Goal: Information Seeking & Learning: Find specific fact

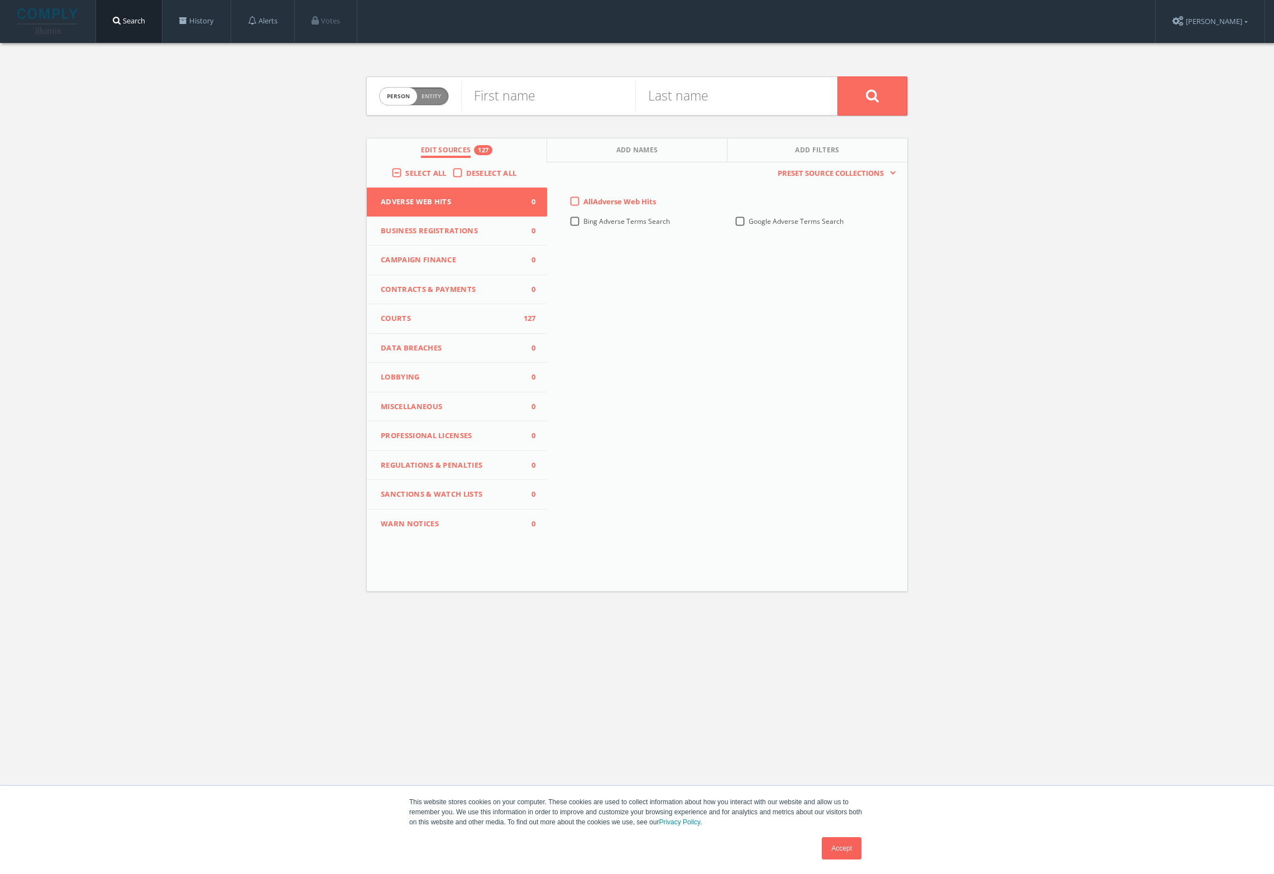
click at [461, 226] on span "Business Registrations" at bounding box center [450, 231] width 138 height 11
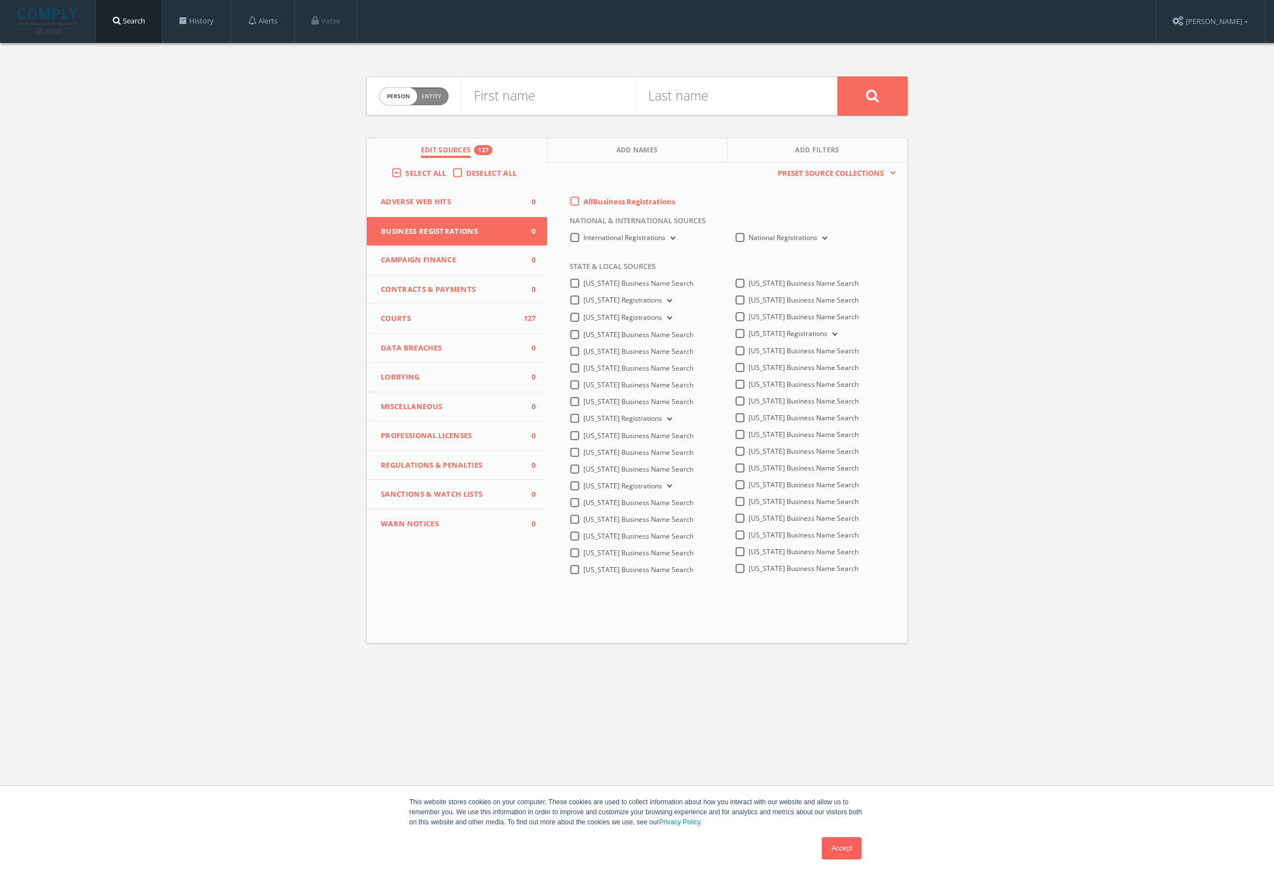
click at [583, 199] on label "All Business Registrations" at bounding box center [629, 202] width 92 height 11
click at [0, 0] on Registrations-all-0 "All Business Registrations" at bounding box center [0, 0] width 0 height 0
click at [460, 260] on span "Campaign Finance" at bounding box center [450, 260] width 138 height 11
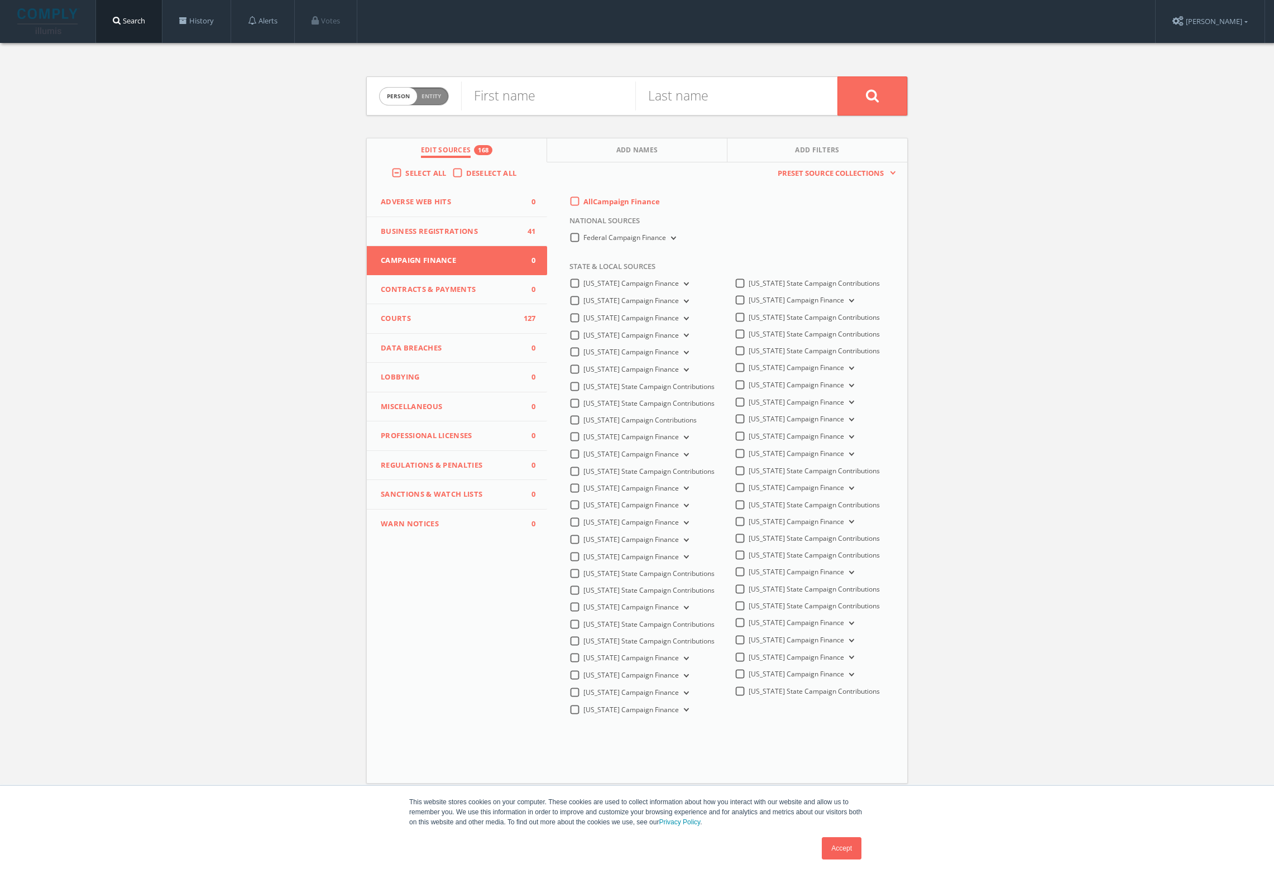
click at [458, 291] on span "Contracts & Payments" at bounding box center [450, 289] width 138 height 11
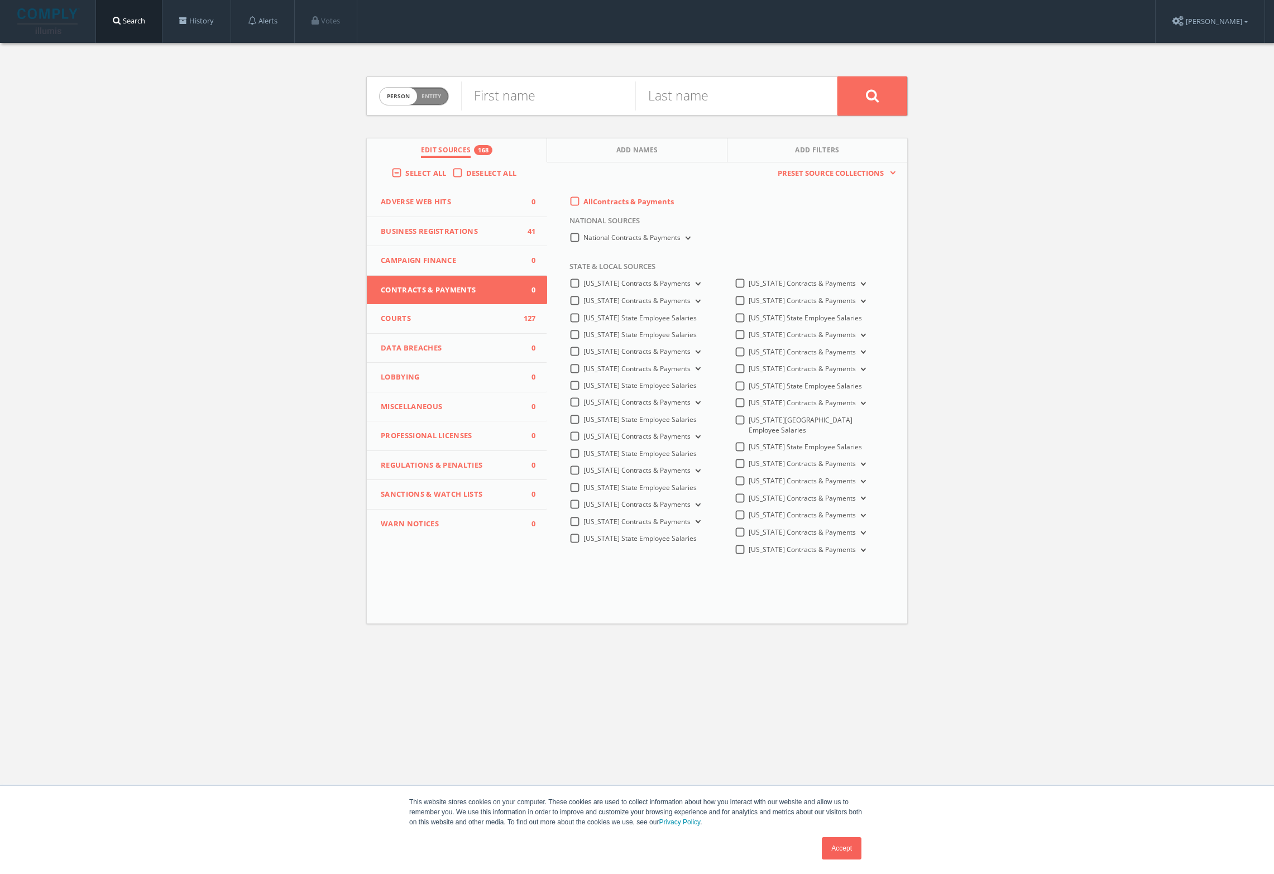
click at [457, 325] on button "Courts 127" at bounding box center [457, 319] width 180 height 30
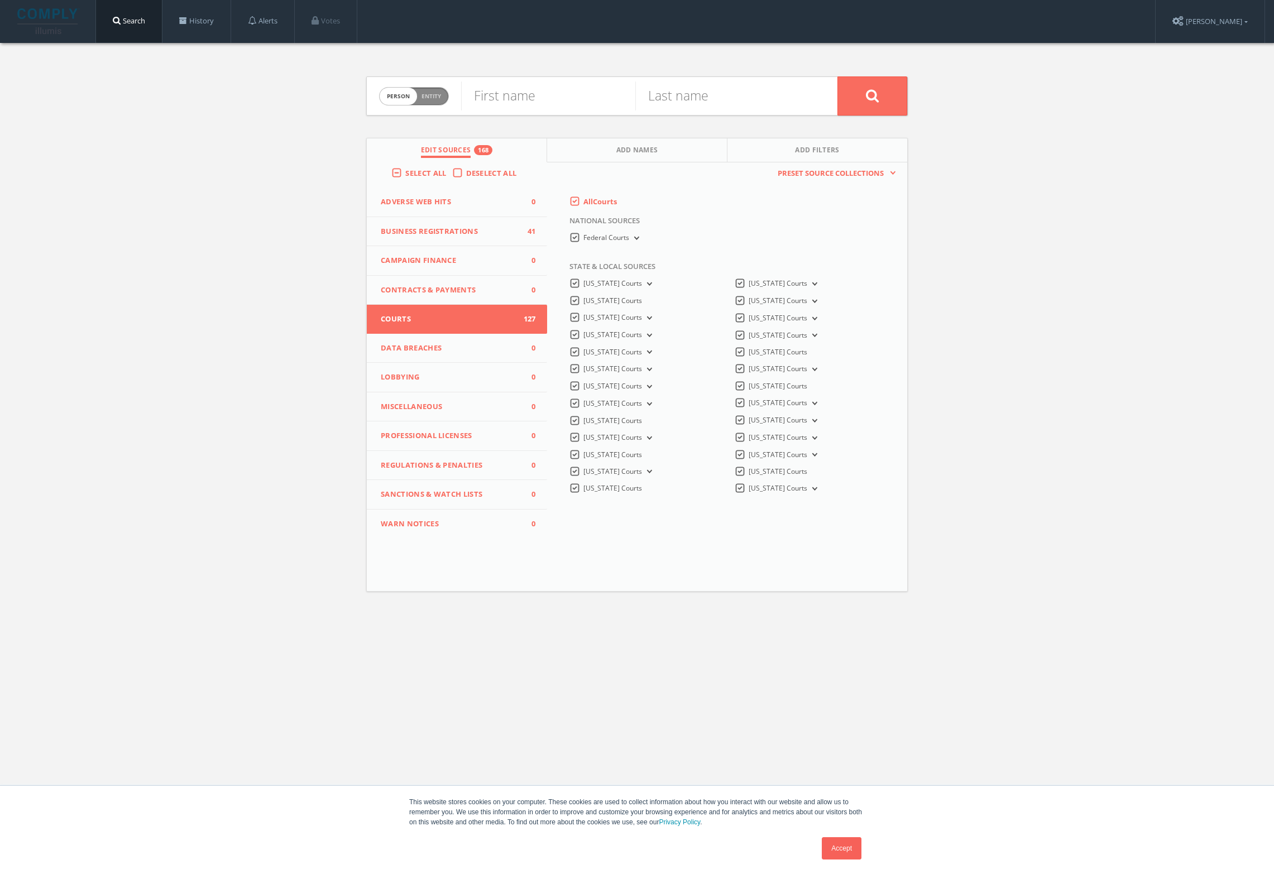
click at [457, 348] on span "Data Breaches" at bounding box center [450, 348] width 138 height 11
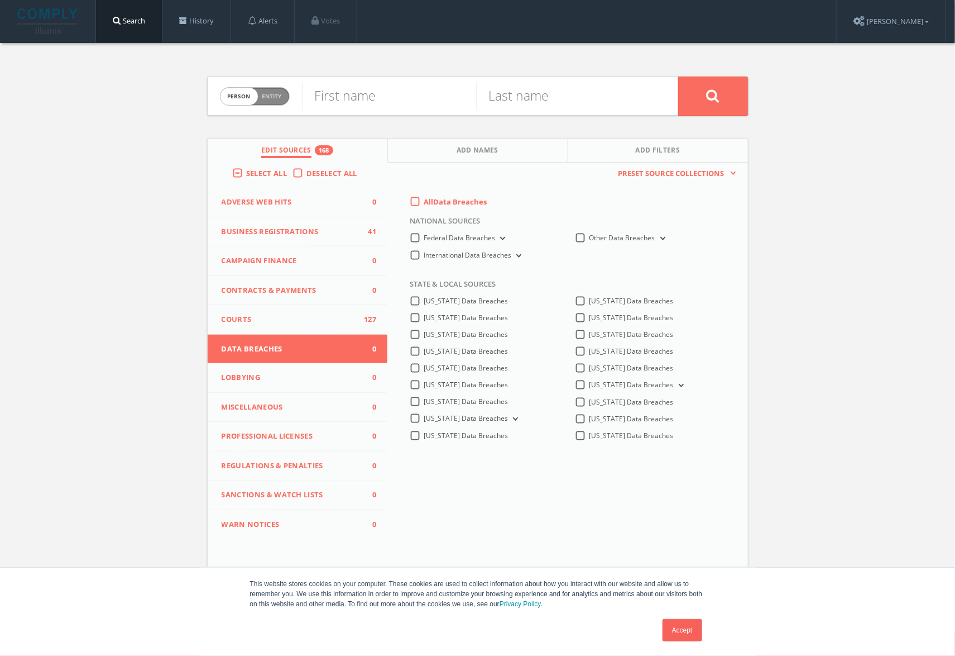
click at [310, 366] on button "Lobbying 0" at bounding box center [298, 378] width 180 height 30
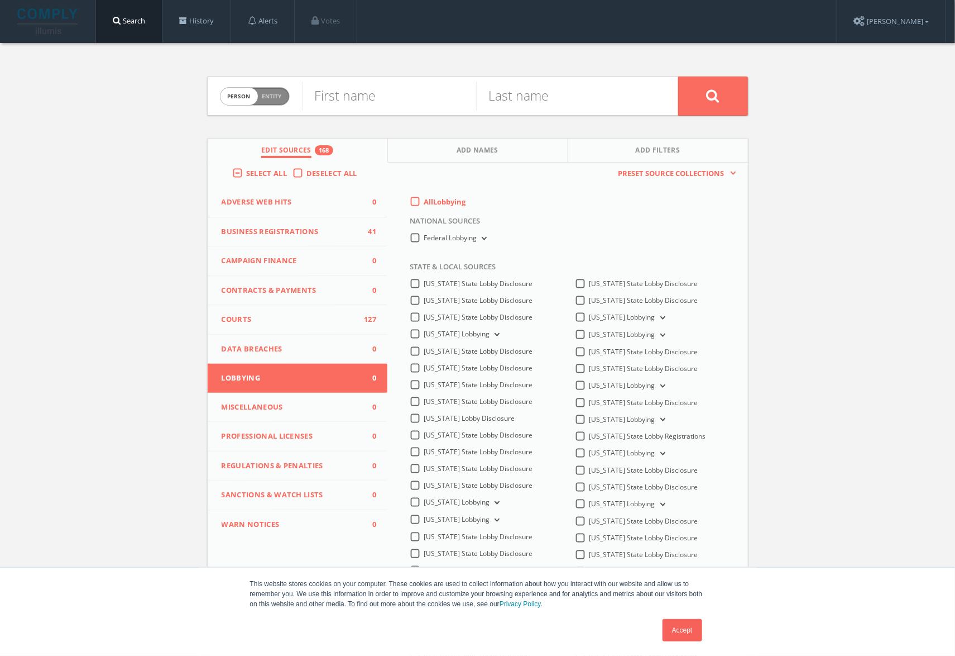
click at [308, 414] on button "Miscellaneous 0" at bounding box center [298, 408] width 180 height 30
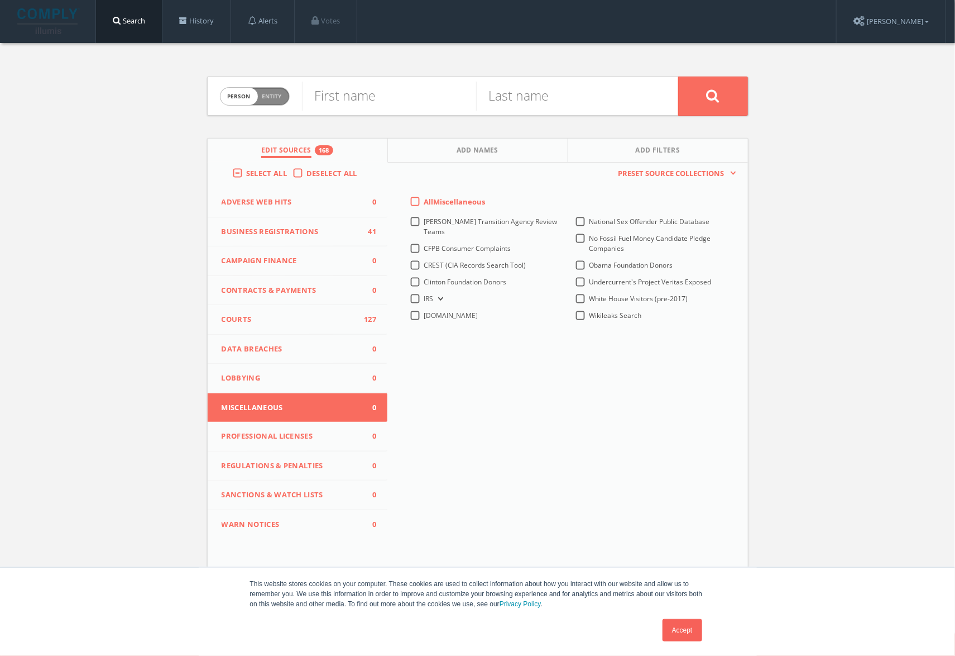
click at [307, 441] on button "Professional Licenses 0" at bounding box center [298, 437] width 180 height 30
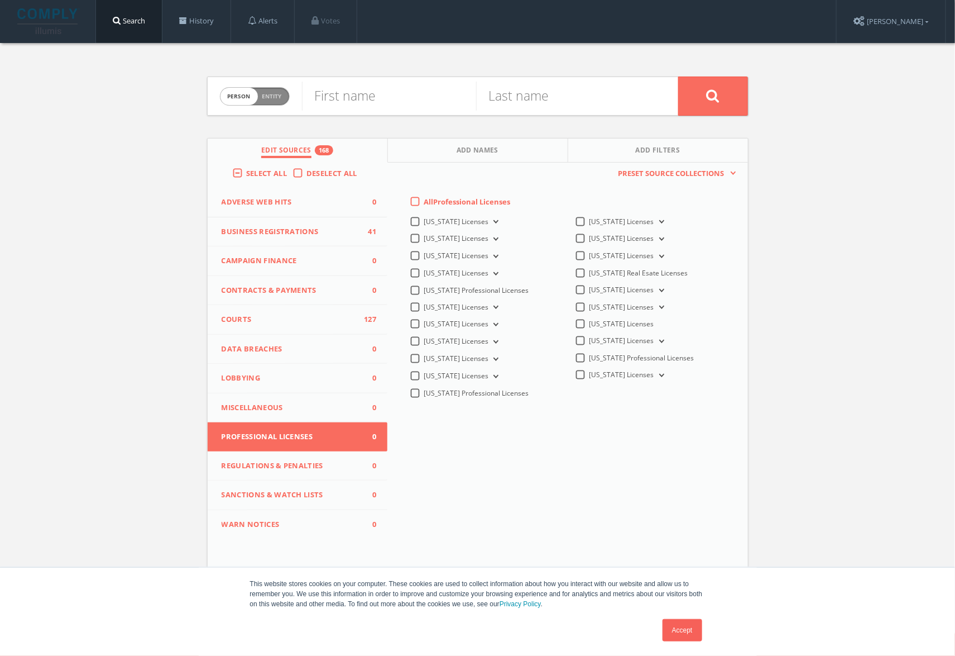
click at [424, 203] on label "All Professional Licenses" at bounding box center [467, 202] width 87 height 11
click at [0, 0] on Licenses-all-0 "All Professional Licenses" at bounding box center [0, 0] width 0 height 0
click at [296, 461] on span "Regulations & Penalties" at bounding box center [291, 465] width 138 height 11
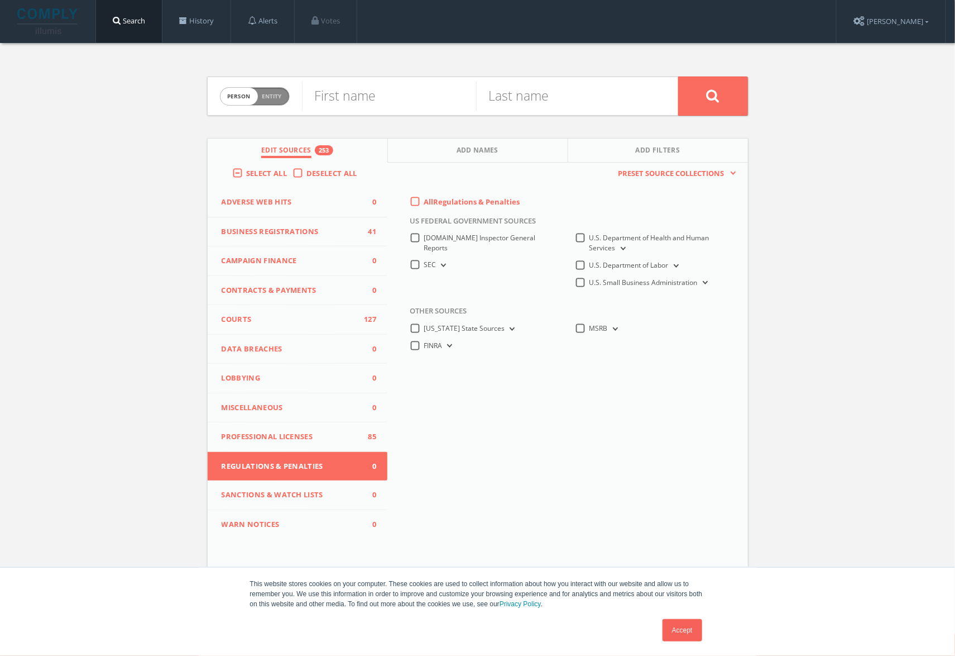
click at [303, 498] on span "Sanctions & Watch Lists" at bounding box center [291, 494] width 138 height 11
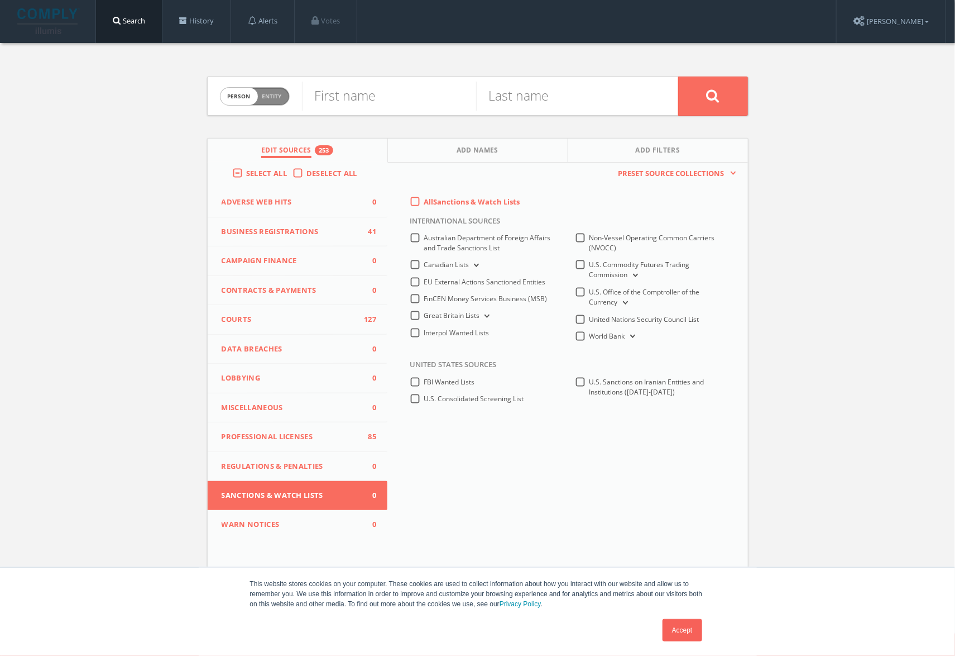
click at [294, 539] on div "Select All Deselect All Adverse Web Hits 0 Business Registrations 41 Campaign F…" at bounding box center [478, 354] width 541 height 385
click at [294, 527] on span "WARN Notices" at bounding box center [291, 524] width 138 height 11
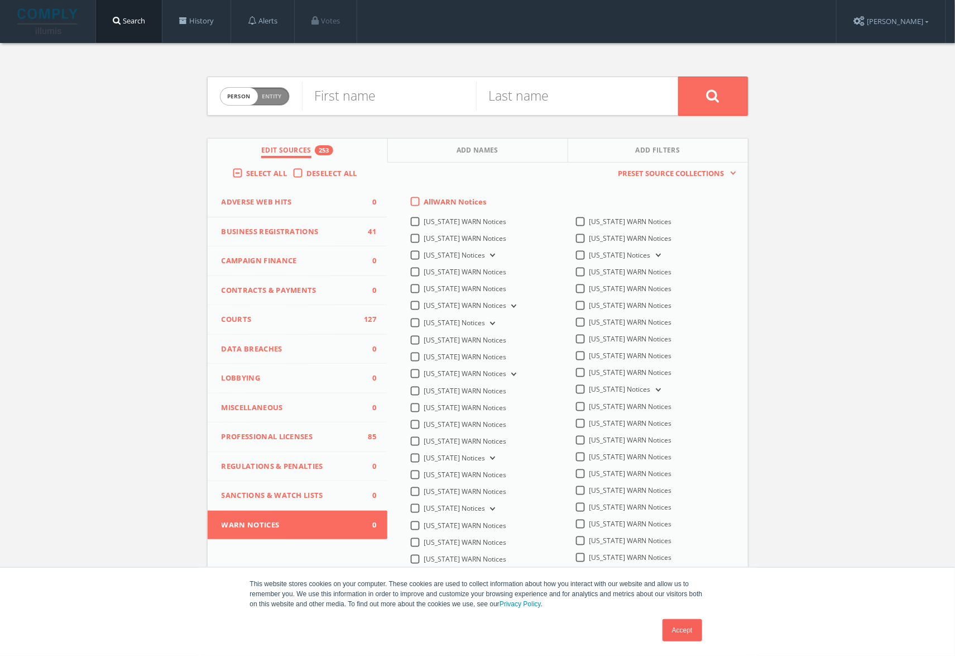
click at [286, 416] on button "Miscellaneous 0" at bounding box center [298, 408] width 180 height 30
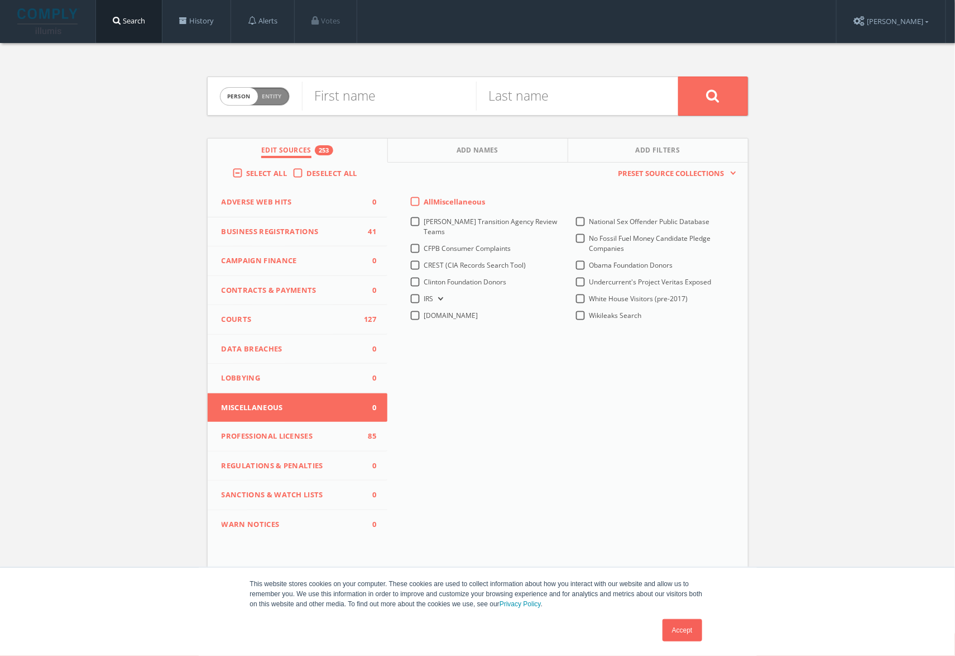
click at [440, 299] on icon at bounding box center [439, 298] width 4 height 3
click at [410, 299] on div "IRS" at bounding box center [428, 298] width 36 height 9
click at [424, 297] on label "IRS" at bounding box center [435, 299] width 22 height 11
click at [0, 0] on input "IRS" at bounding box center [0, 0] width 0 height 0
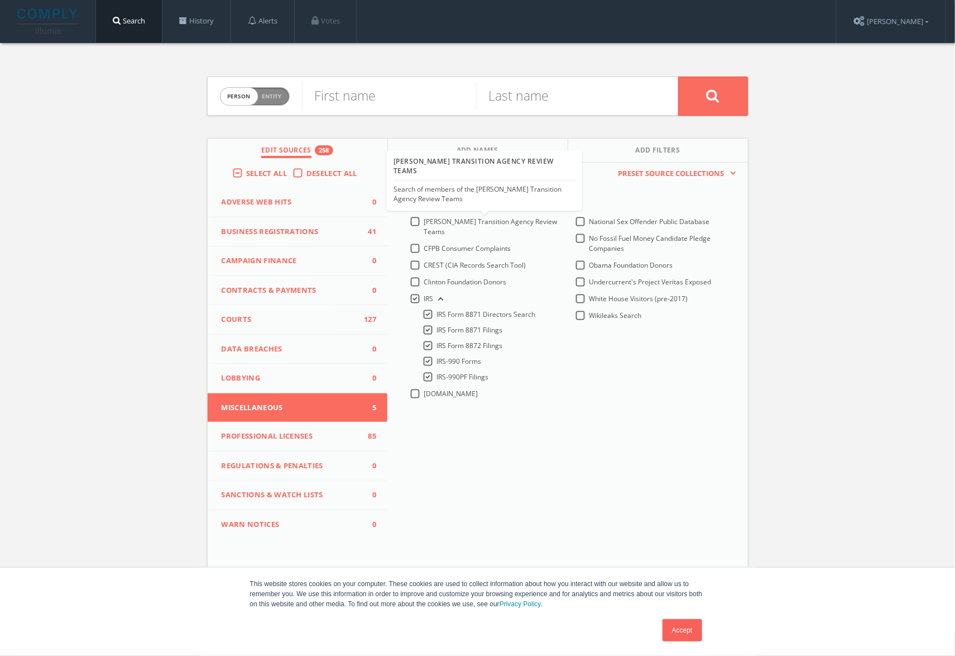
click at [412, 201] on div "Search of members of the [PERSON_NAME] Transition Agency Review Teams" at bounding box center [485, 194] width 182 height 19
click at [424, 198] on label "All Miscellaneous" at bounding box center [454, 202] width 61 height 11
click at [0, 0] on input "All Miscellaneous" at bounding box center [0, 0] width 0 height 0
click at [424, 198] on label "All Miscellaneous" at bounding box center [454, 202] width 61 height 11
click at [0, 0] on input "All Miscellaneous" at bounding box center [0, 0] width 0 height 0
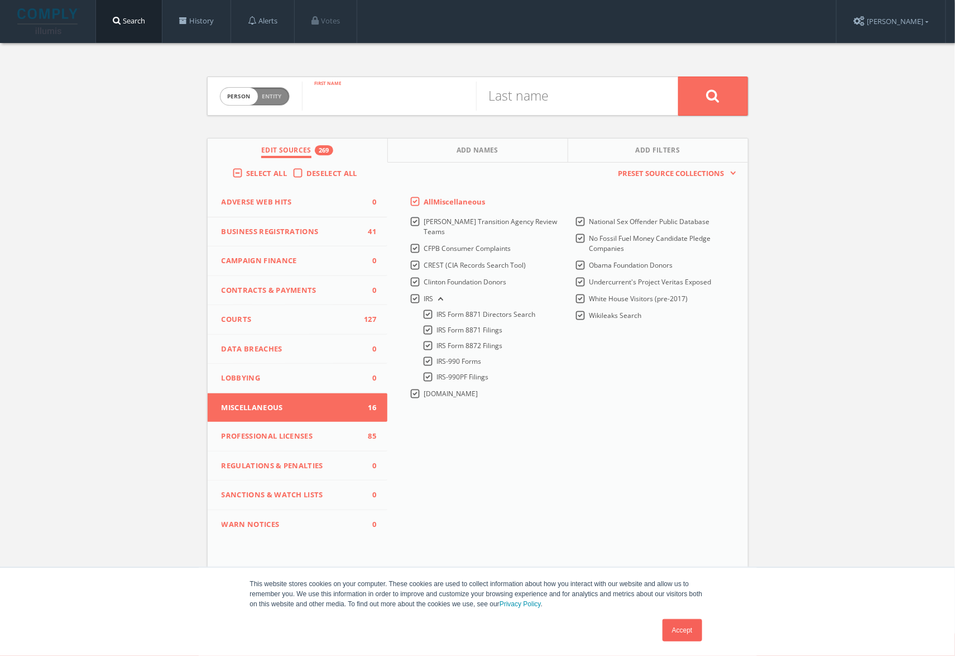
click at [366, 97] on input "text" at bounding box center [389, 96] width 174 height 29
type input "elise"
type input "[PERSON_NAME]"
click at [678, 76] on button at bounding box center [713, 95] width 70 height 39
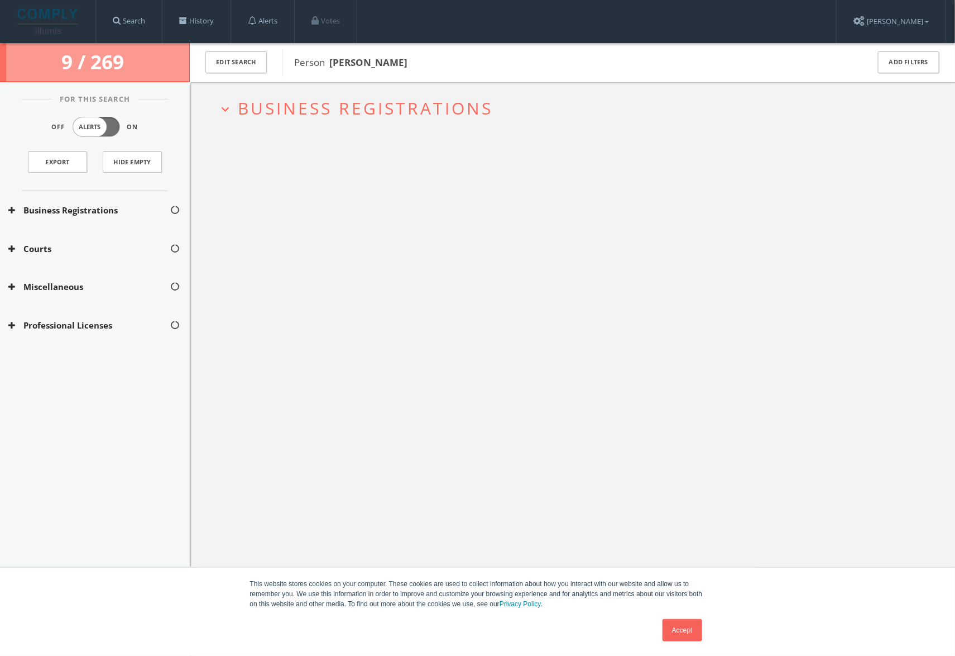
click at [35, 246] on button "Courts" at bounding box center [88, 248] width 161 height 13
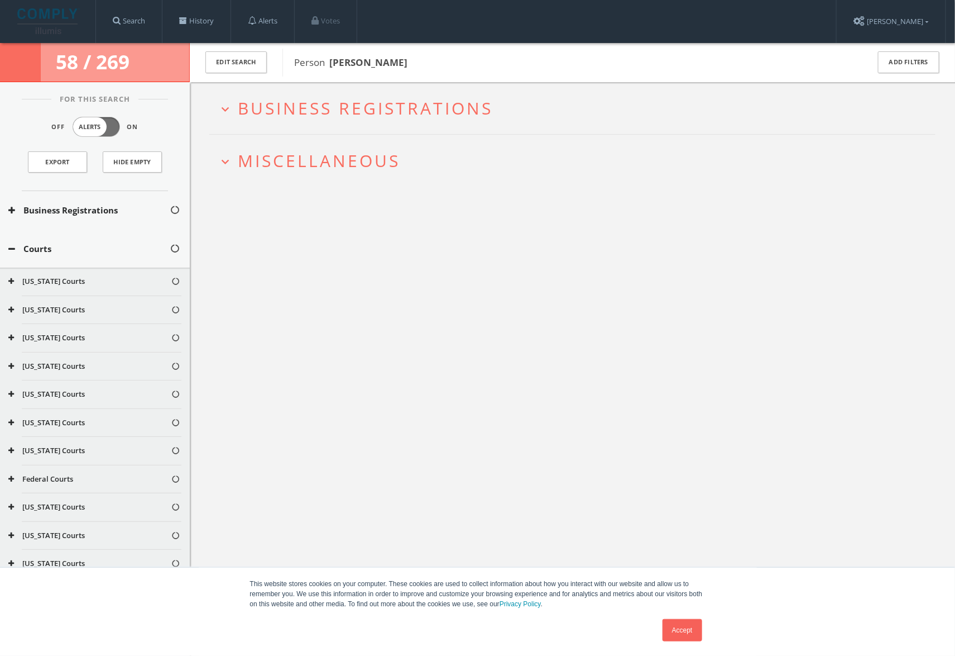
click at [35, 246] on button "Courts" at bounding box center [88, 248] width 161 height 13
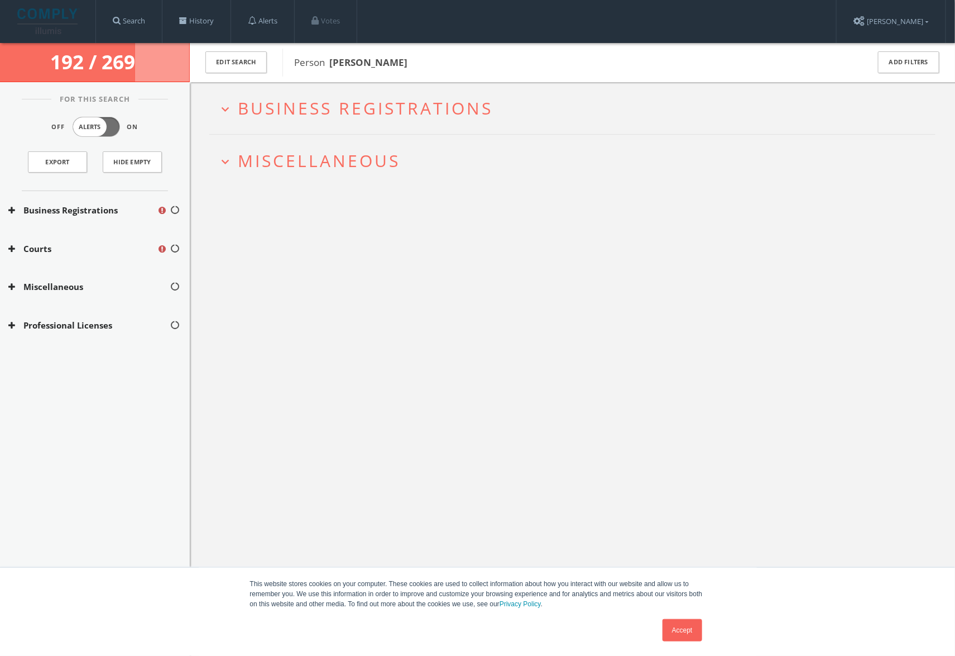
click at [246, 157] on span "Miscellaneous" at bounding box center [319, 160] width 162 height 23
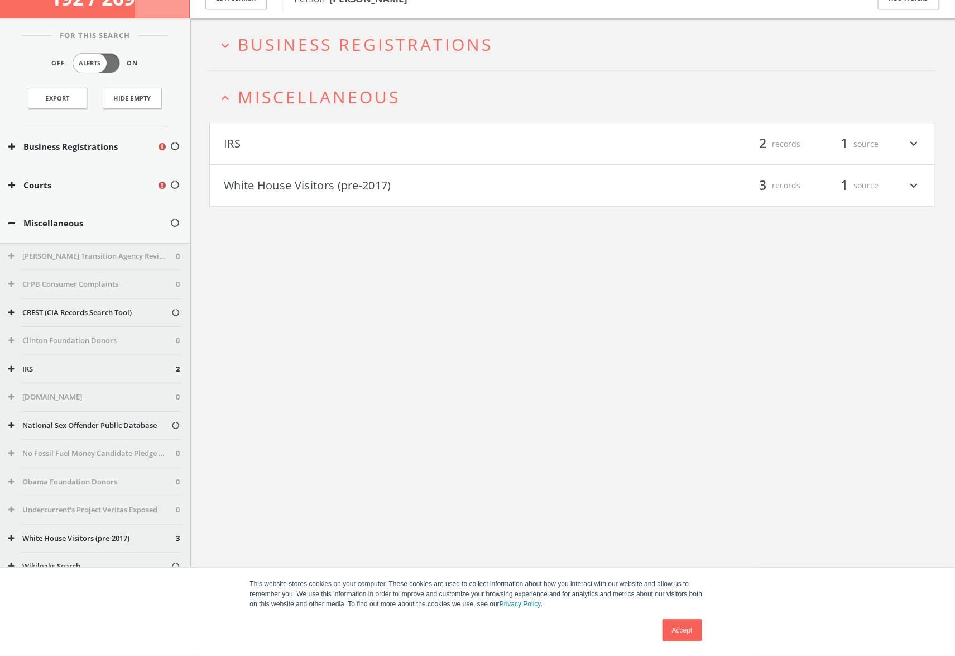
scroll to position [65, 0]
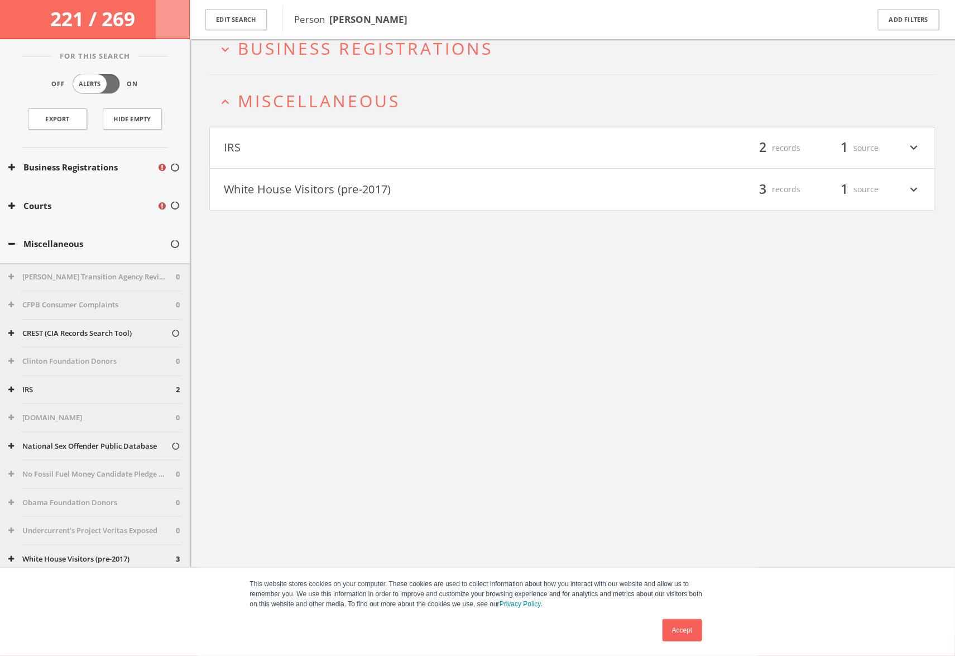
click at [429, 147] on button "IRS" at bounding box center [398, 147] width 349 height 19
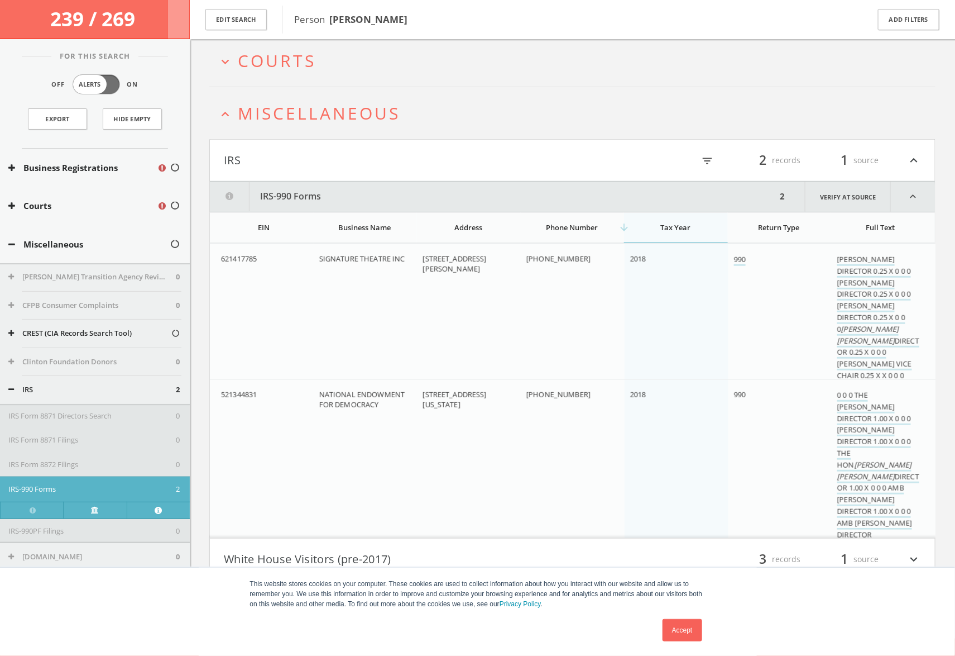
scroll to position [109, 0]
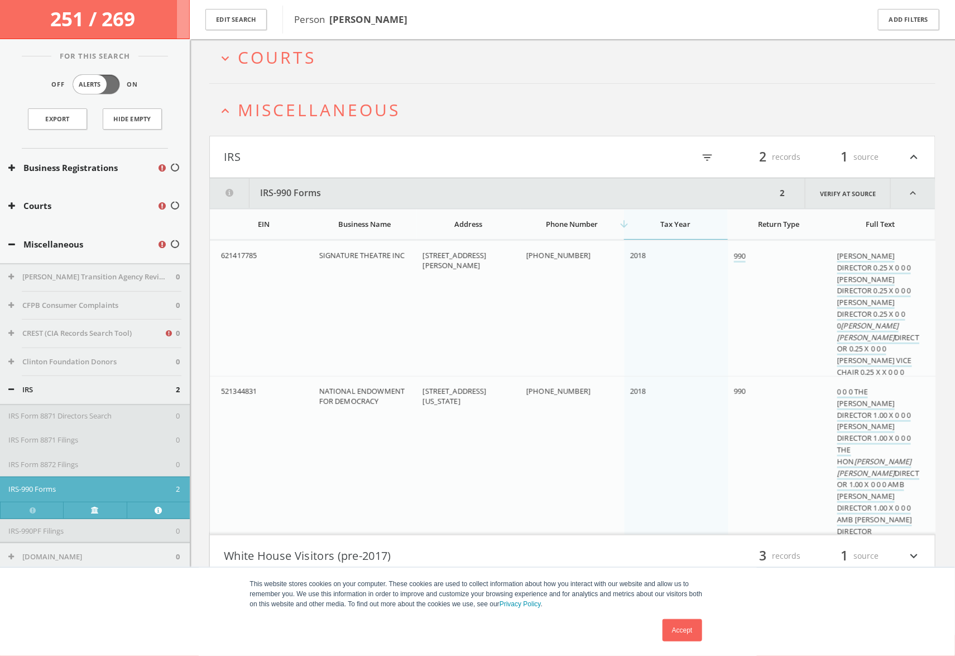
click at [533, 161] on button "IRS" at bounding box center [398, 156] width 349 height 19
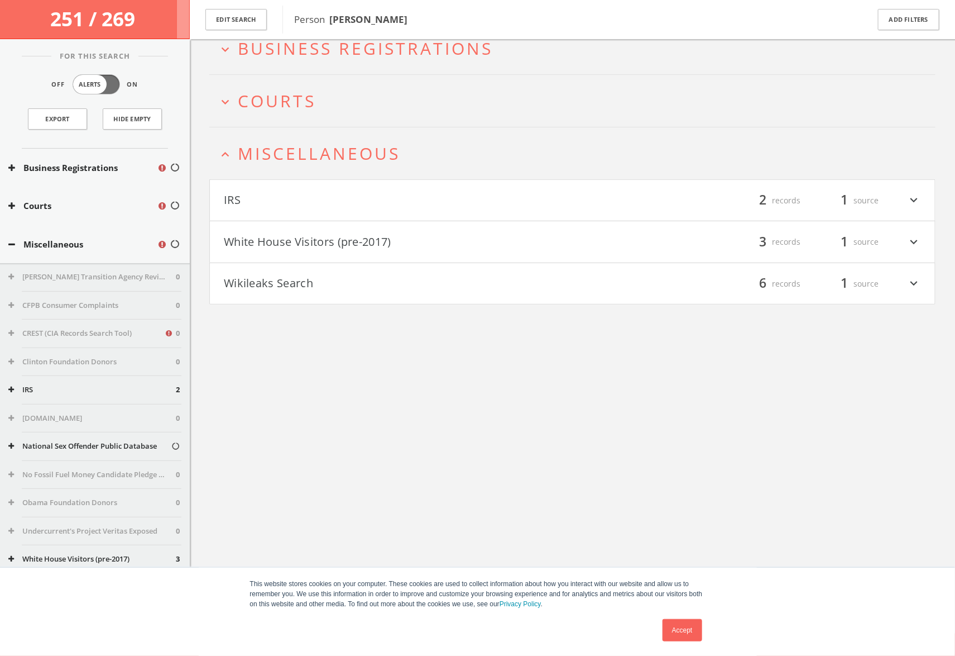
scroll to position [65, 0]
click at [302, 109] on span "Courts" at bounding box center [277, 100] width 78 height 23
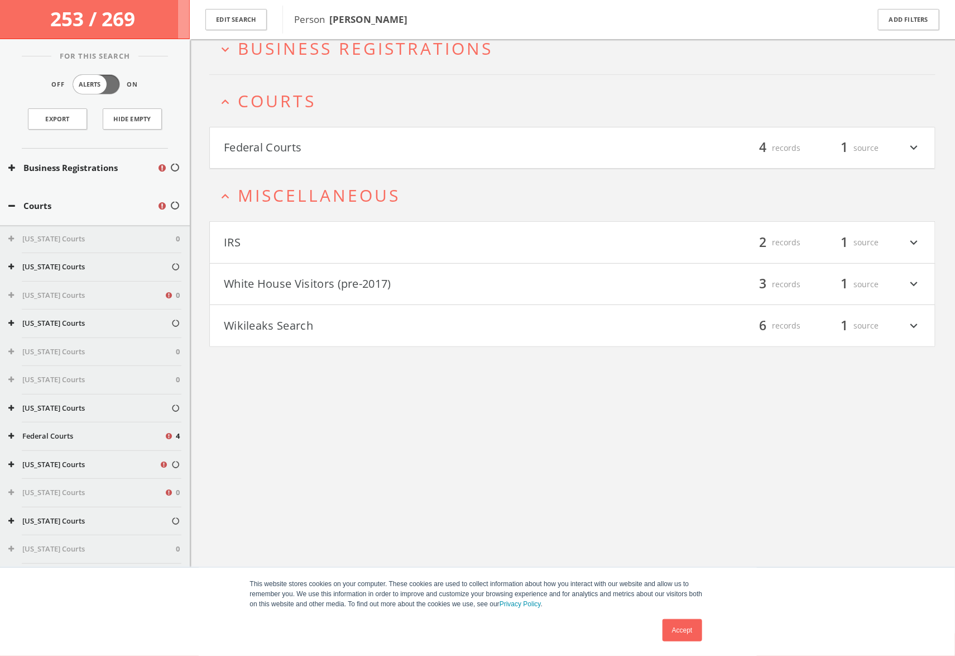
scroll to position [0, 0]
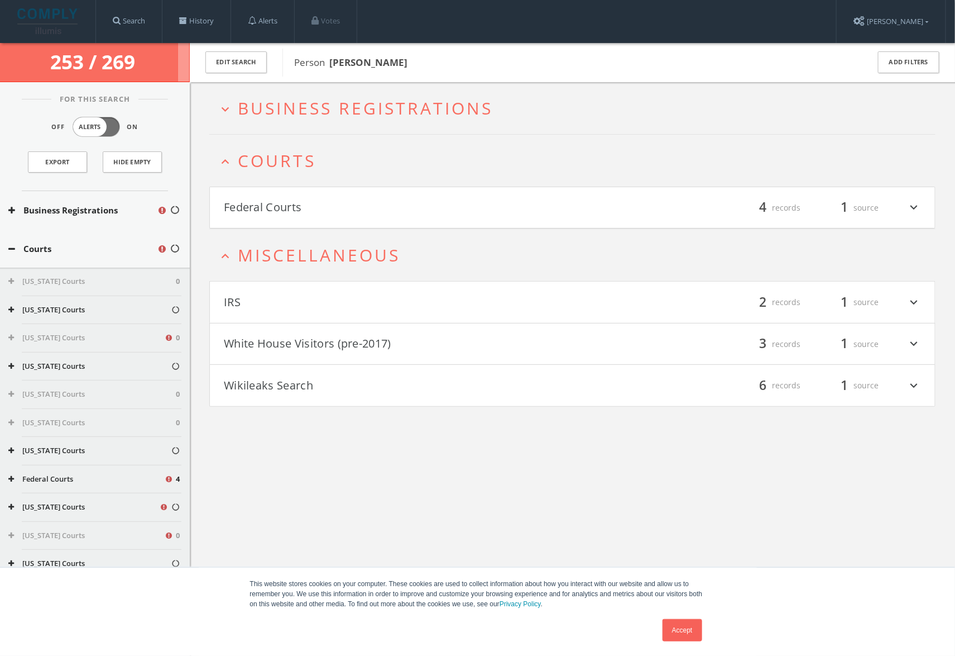
click at [302, 109] on span "Business Registrations" at bounding box center [365, 108] width 255 height 23
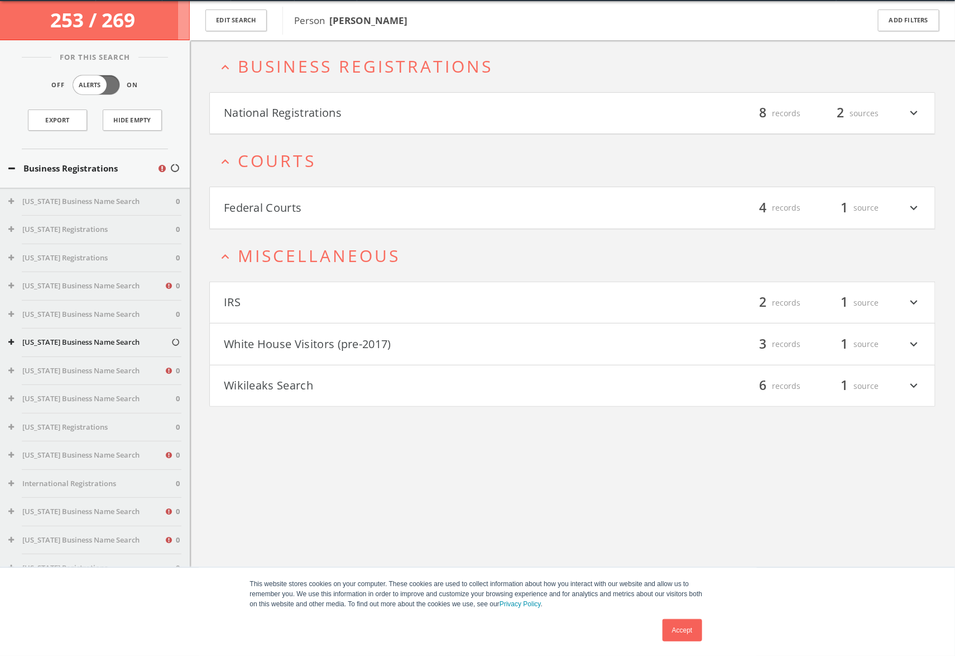
click at [303, 117] on button "National Registrations" at bounding box center [398, 113] width 349 height 19
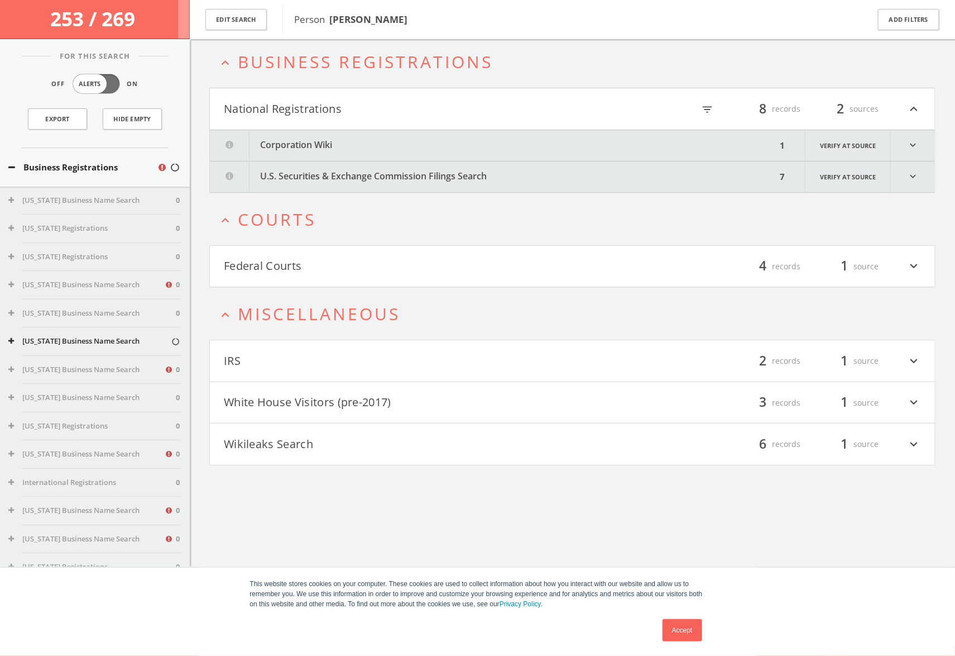
scroll to position [65, 0]
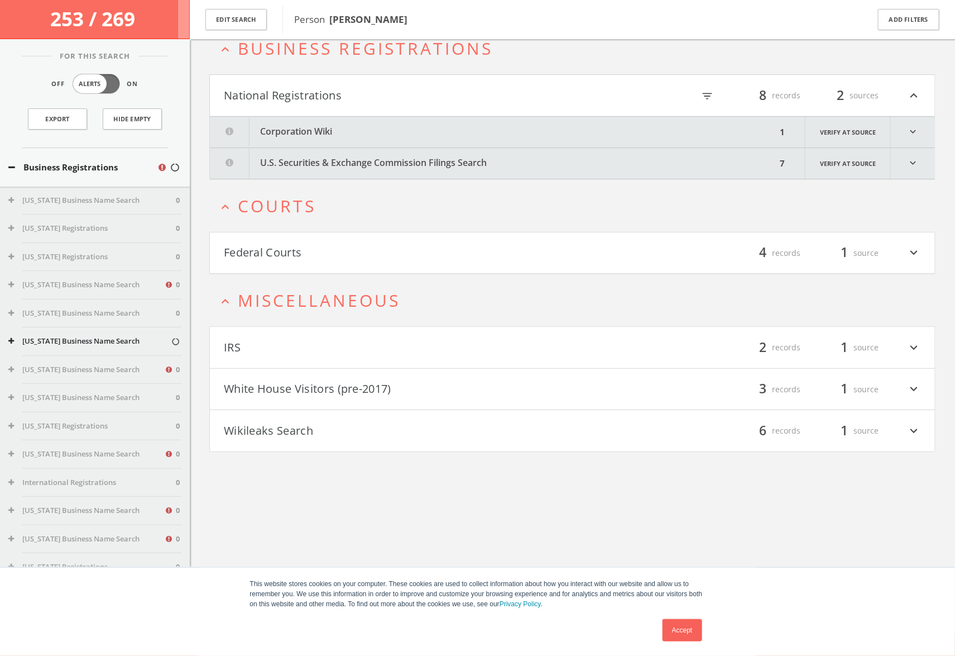
click at [409, 125] on button "Corporation Wiki" at bounding box center [493, 132] width 567 height 31
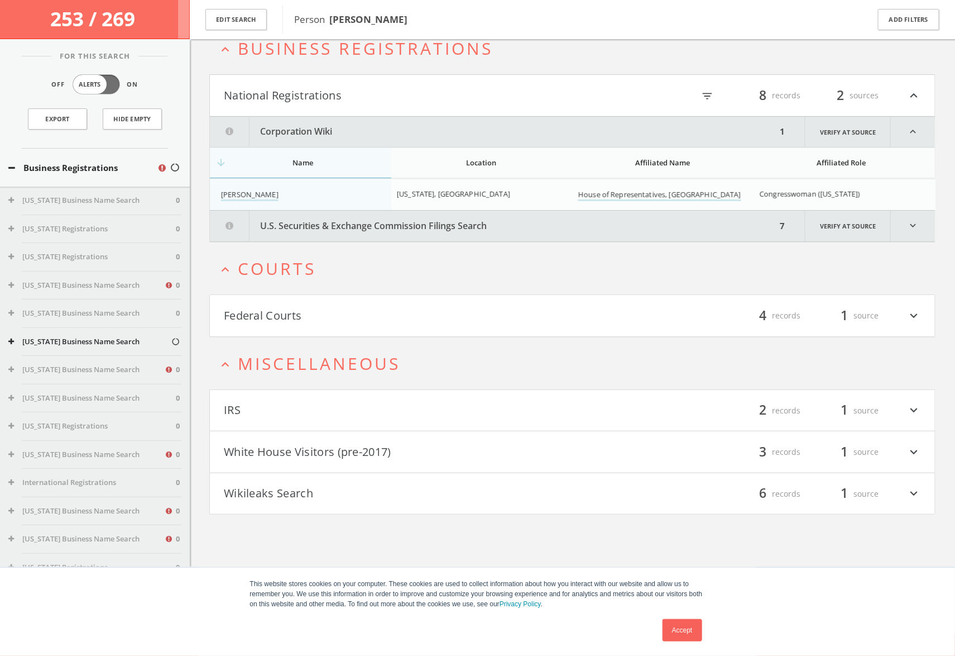
click at [408, 129] on button "Corporation Wiki" at bounding box center [493, 132] width 567 height 30
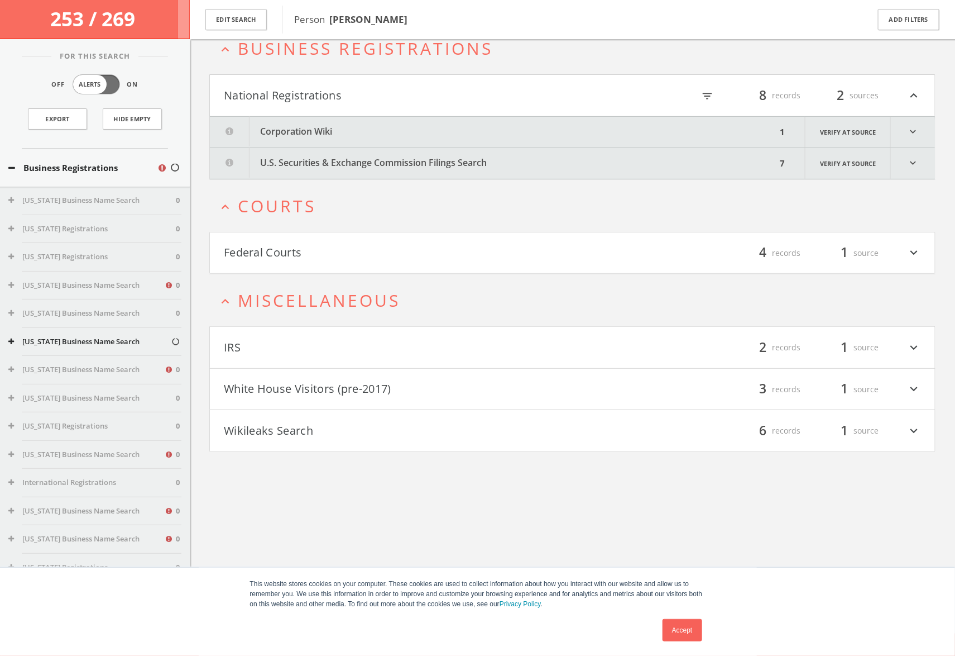
click at [408, 158] on button "U.S. Securities & Exchange Commission Filings Search" at bounding box center [493, 163] width 567 height 31
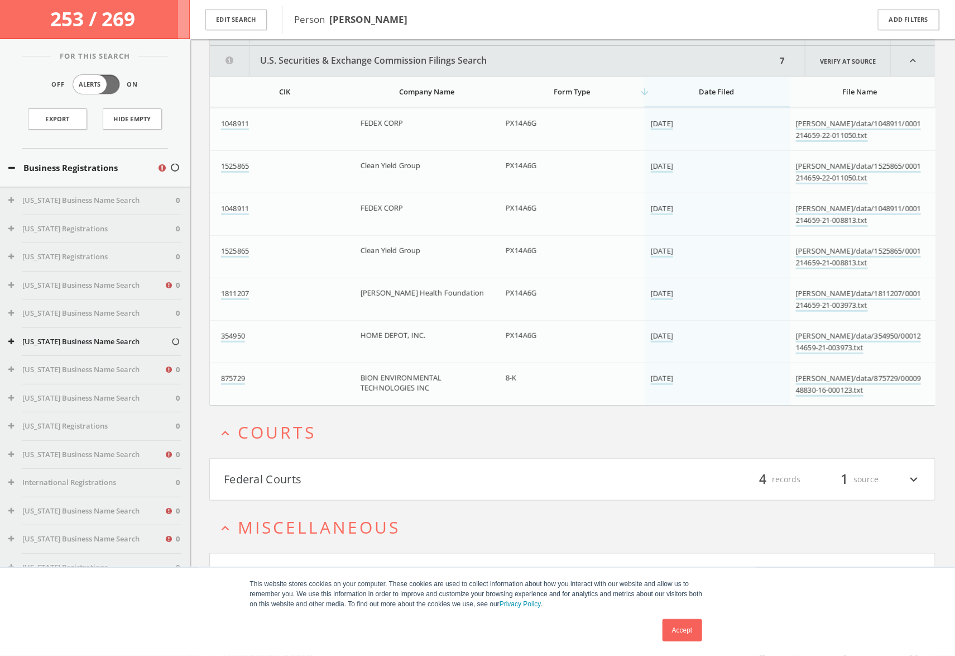
scroll to position [173, 0]
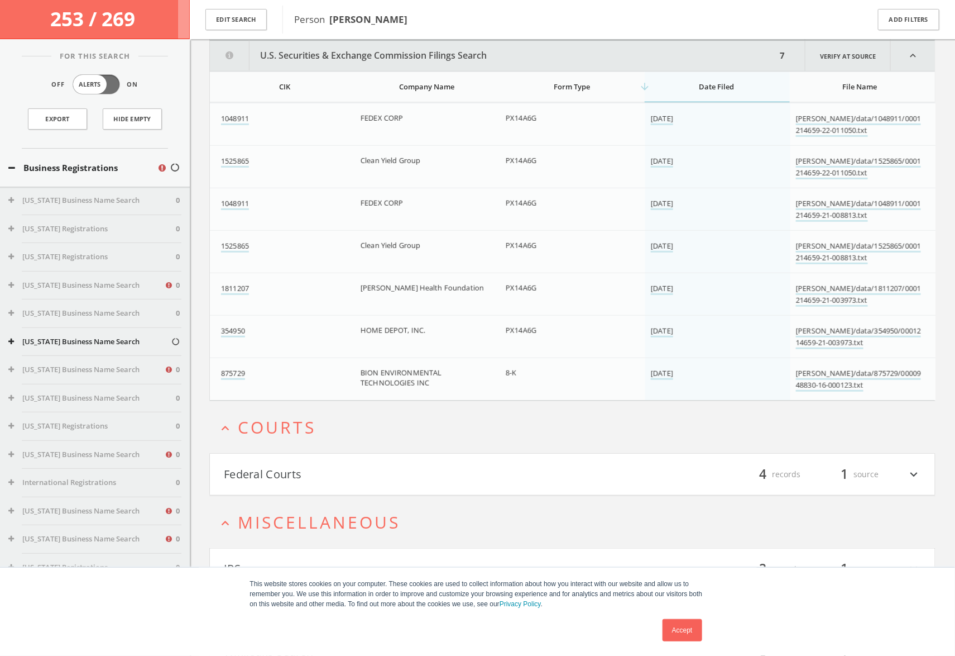
click at [410, 52] on button "U.S. Securities & Exchange Commission Filings Search" at bounding box center [493, 56] width 567 height 30
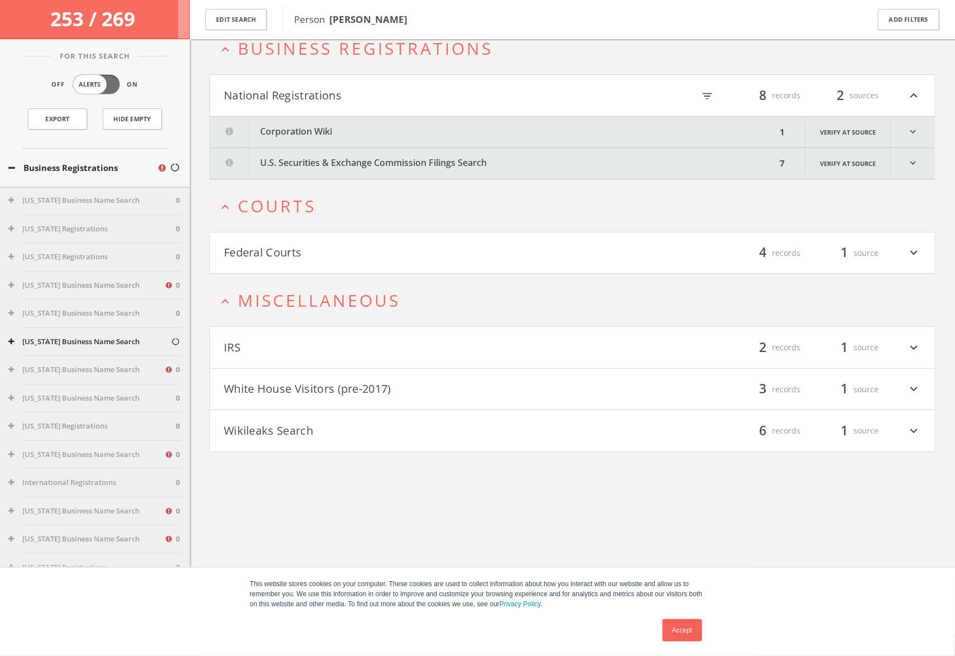
click at [366, 341] on button "IRS" at bounding box center [398, 347] width 349 height 19
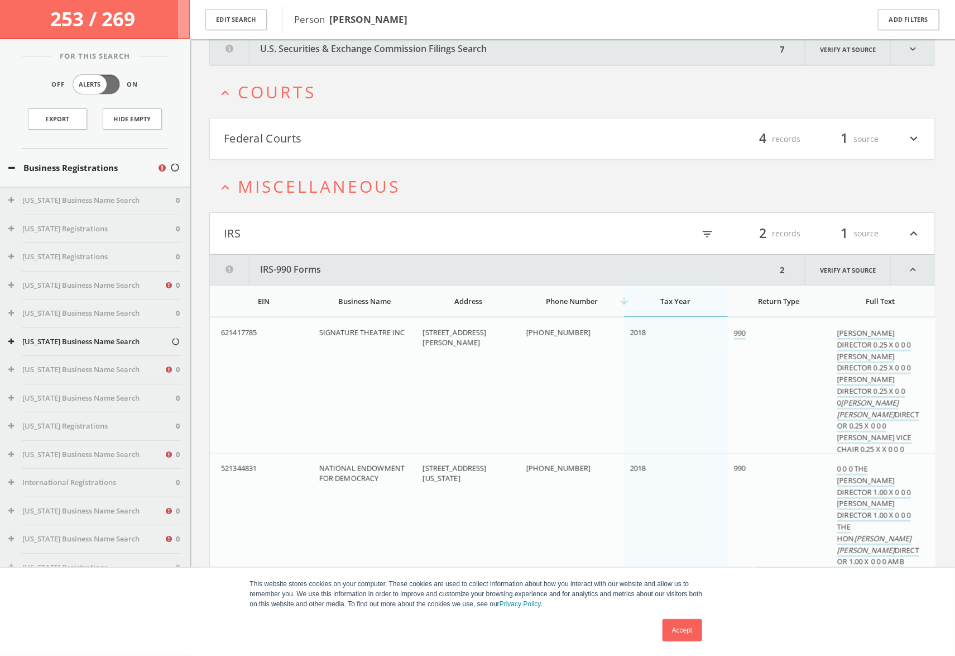
scroll to position [255, 0]
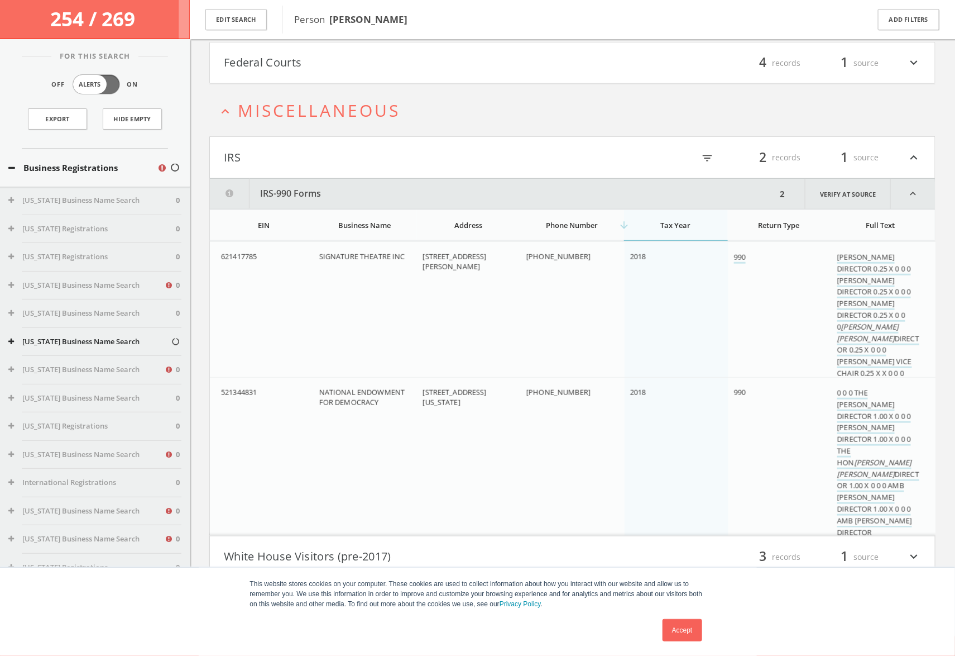
click at [388, 255] on span "SIGNATURE THEATRE INC" at bounding box center [362, 256] width 86 height 10
drag, startPoint x: 406, startPoint y: 253, endPoint x: 316, endPoint y: 254, distance: 90.5
click at [316, 254] on td "SIGNATURE THEATRE INC" at bounding box center [366, 326] width 104 height 170
copy span "SIGNATURE THEATRE INC"
drag, startPoint x: 382, startPoint y: 401, endPoint x: 318, endPoint y: 392, distance: 64.8
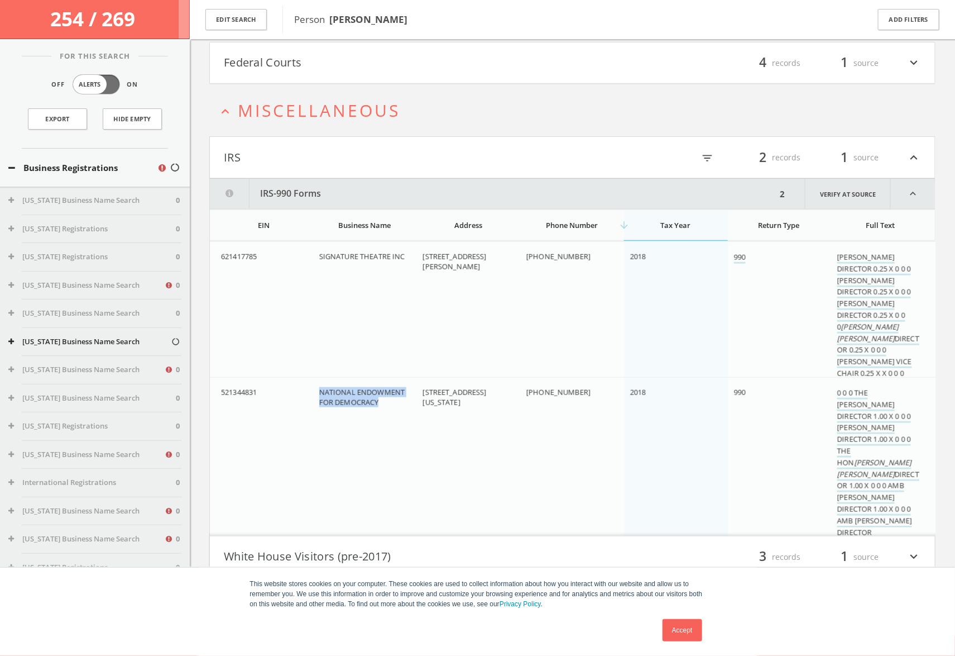
click at [318, 392] on td "NATIONAL ENDOWMENT FOR DEMOCRACY" at bounding box center [366, 462] width 104 height 170
copy span "NATIONAL ENDOWMENT FOR DEMOCRACY"
click at [468, 171] on h4 "IRS filter_list 2 records 1 source expand_less" at bounding box center [572, 157] width 725 height 41
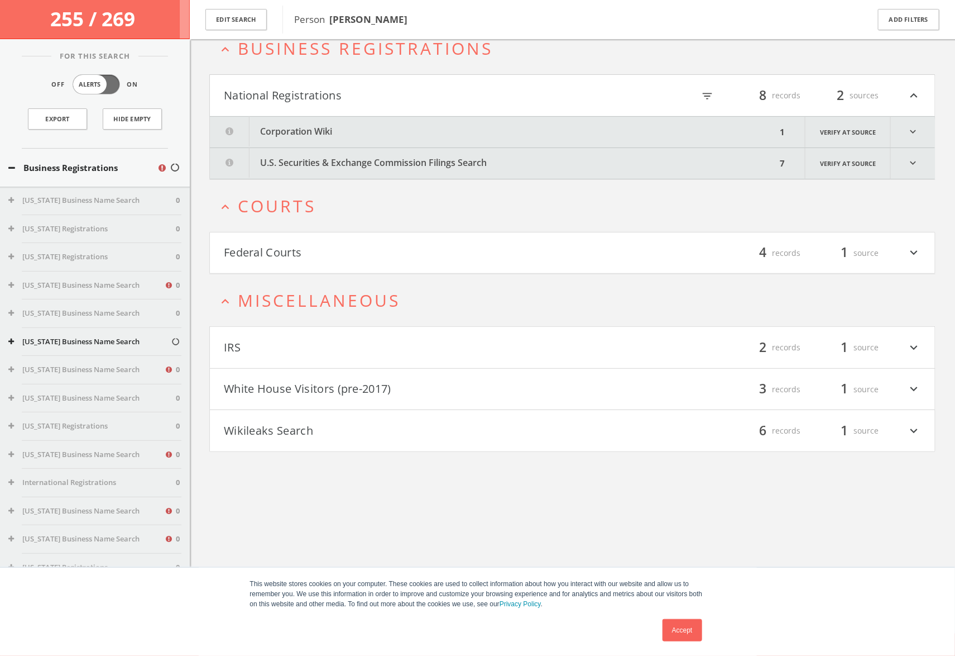
scroll to position [0, 0]
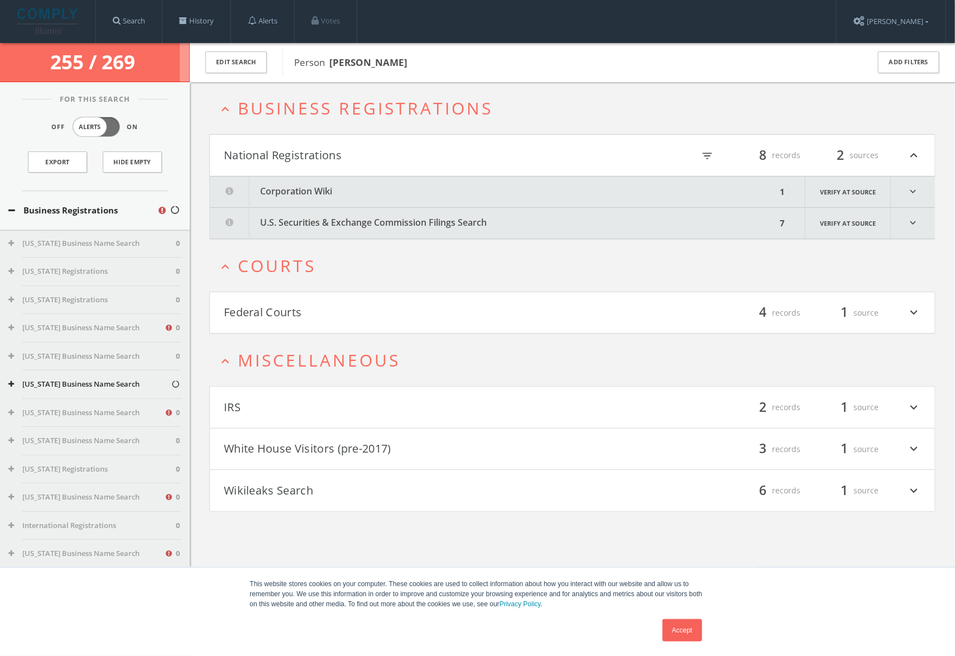
click at [393, 221] on button "U.S. Securities & Exchange Commission Filings Search" at bounding box center [493, 223] width 567 height 31
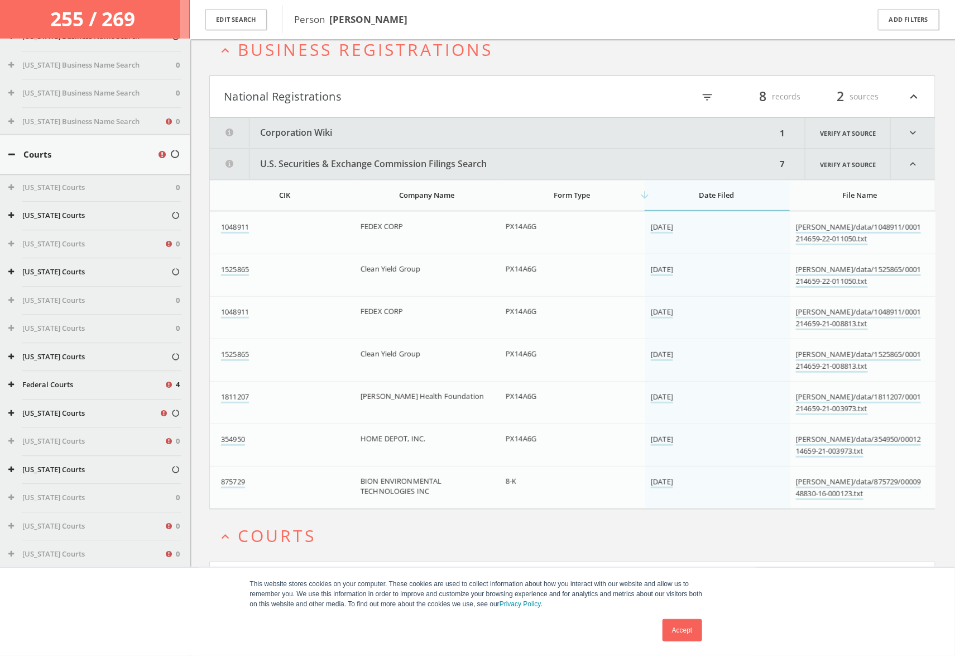
scroll to position [1176, 0]
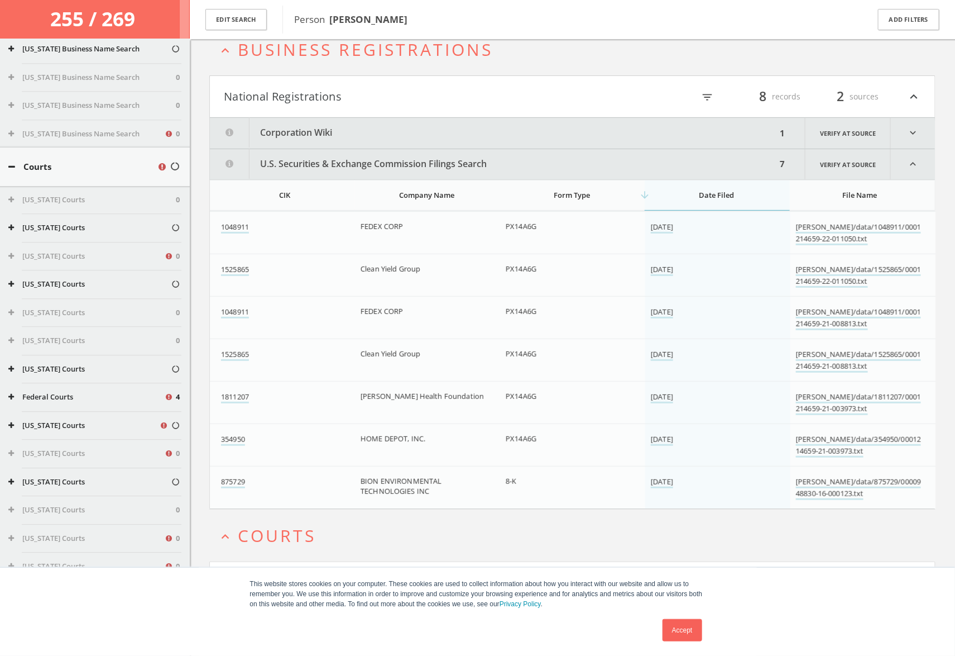
click at [58, 160] on button "Courts" at bounding box center [82, 166] width 149 height 13
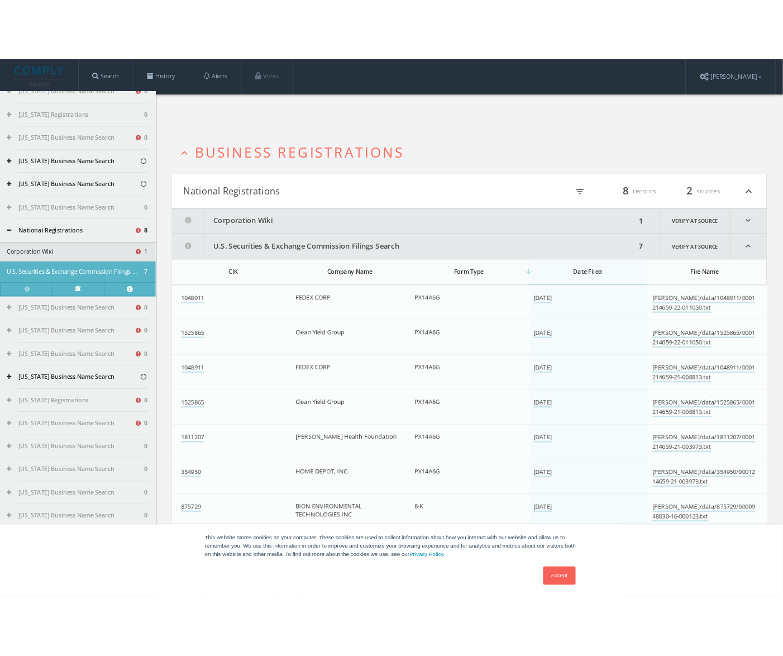
scroll to position [0, 0]
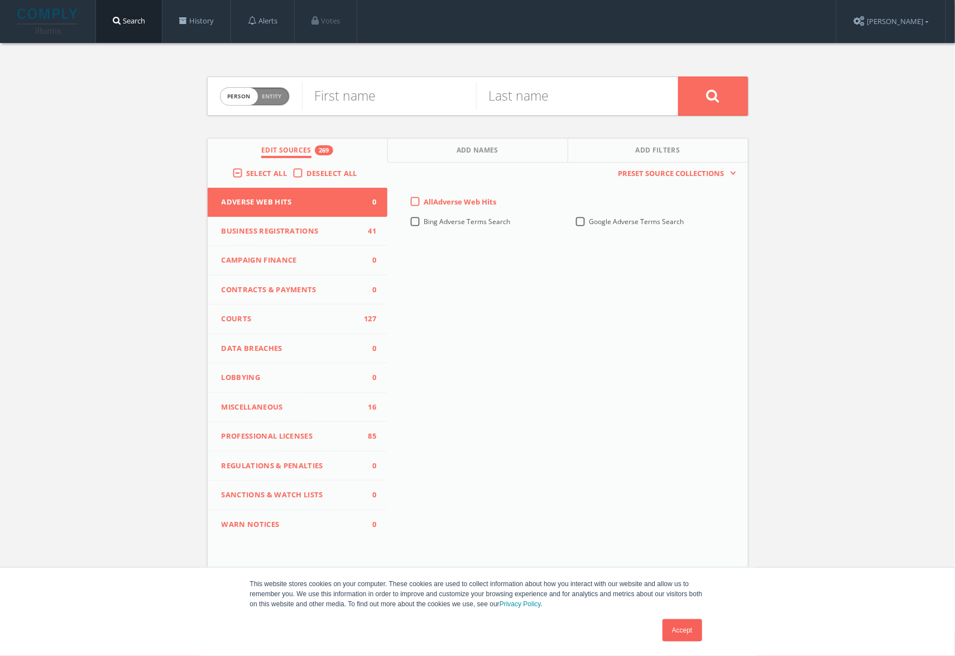
click at [276, 319] on span "Courts" at bounding box center [291, 318] width 138 height 11
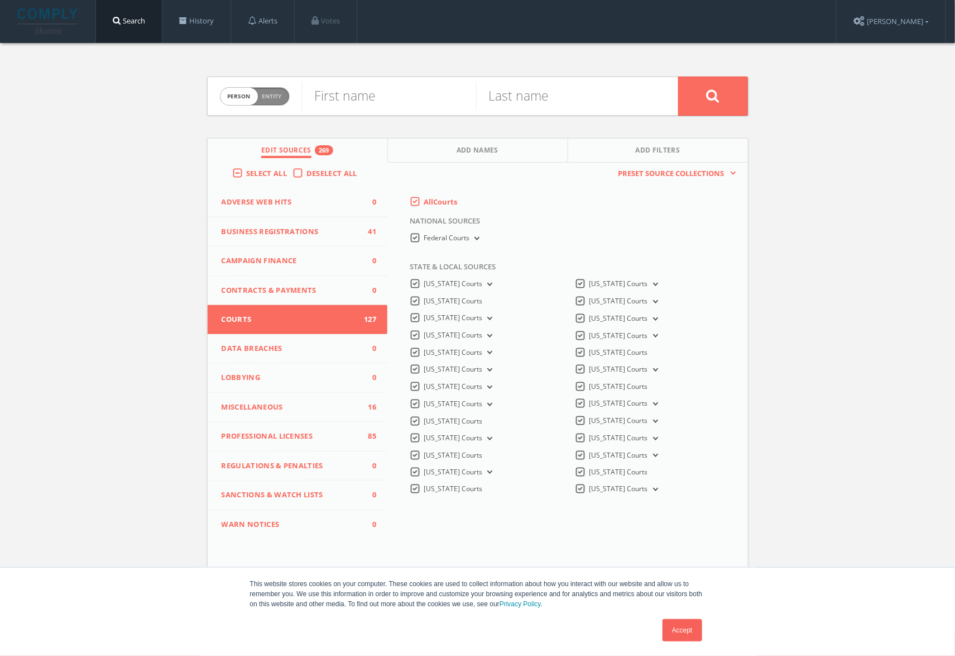
click at [424, 200] on label "All Courts" at bounding box center [441, 202] width 34 height 11
click at [0, 0] on input "All Courts" at bounding box center [0, 0] width 0 height 0
click at [315, 233] on span "Business Registrations" at bounding box center [291, 231] width 138 height 11
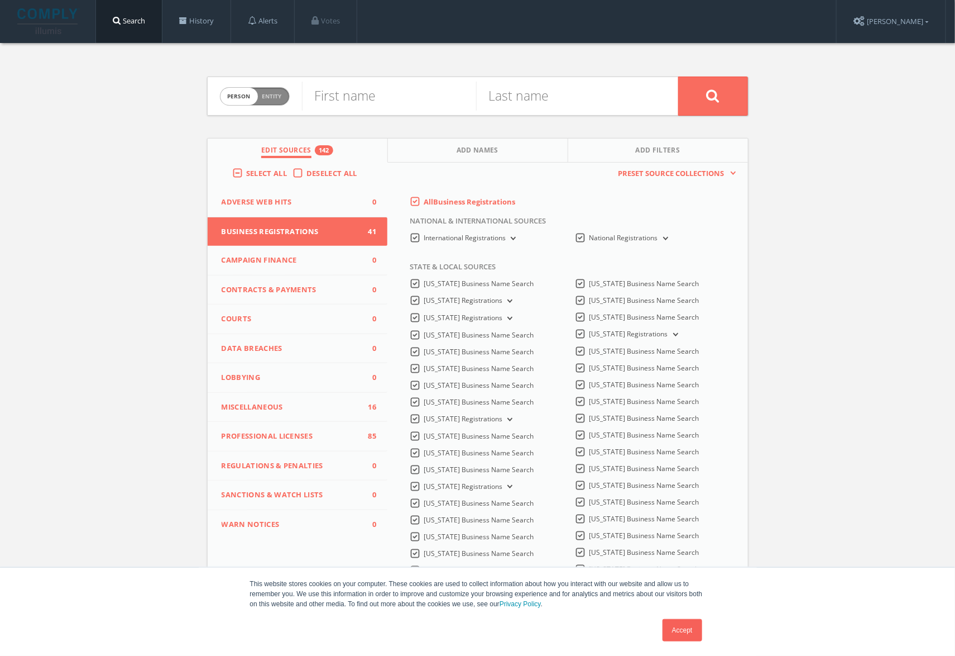
click at [308, 406] on span "Miscellaneous" at bounding box center [291, 406] width 138 height 11
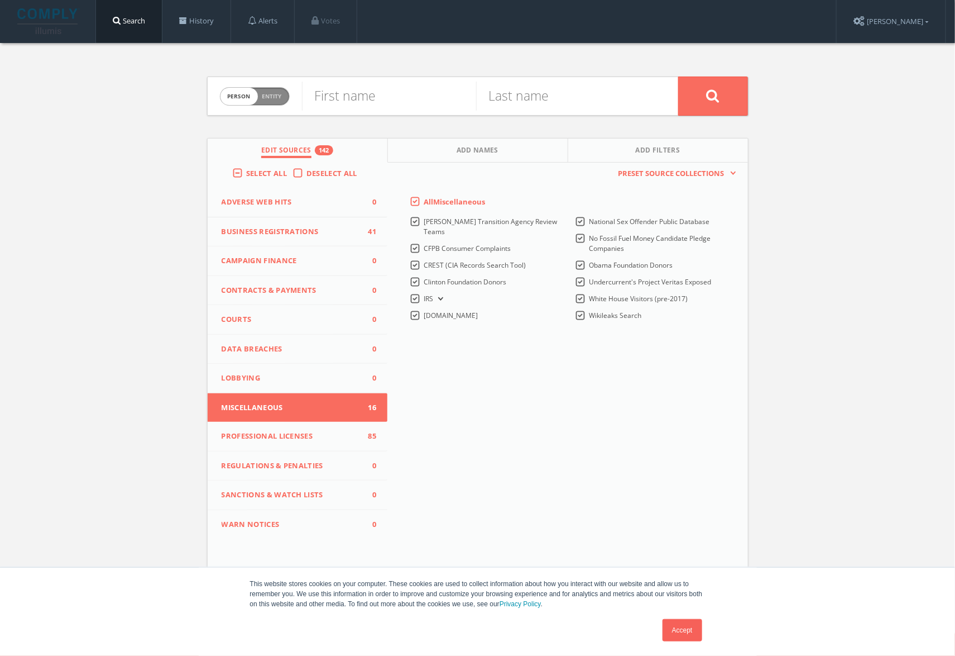
click at [309, 431] on span "Professional Licenses" at bounding box center [291, 436] width 138 height 11
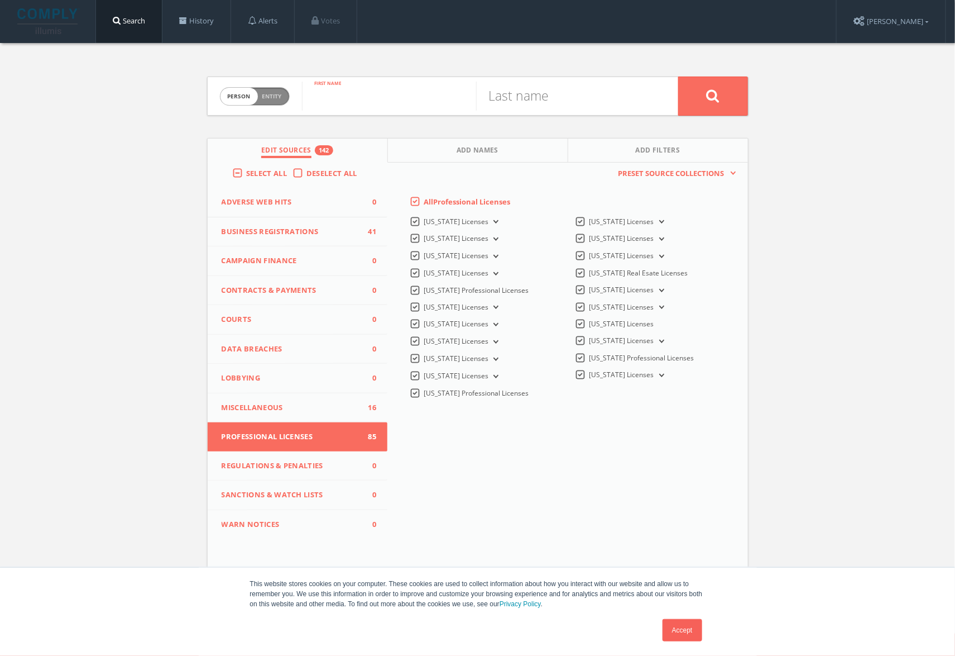
click at [338, 92] on input "text" at bounding box center [389, 96] width 174 height 29
type input "matt"
type input "manda"
click at [678, 76] on button at bounding box center [713, 95] width 70 height 39
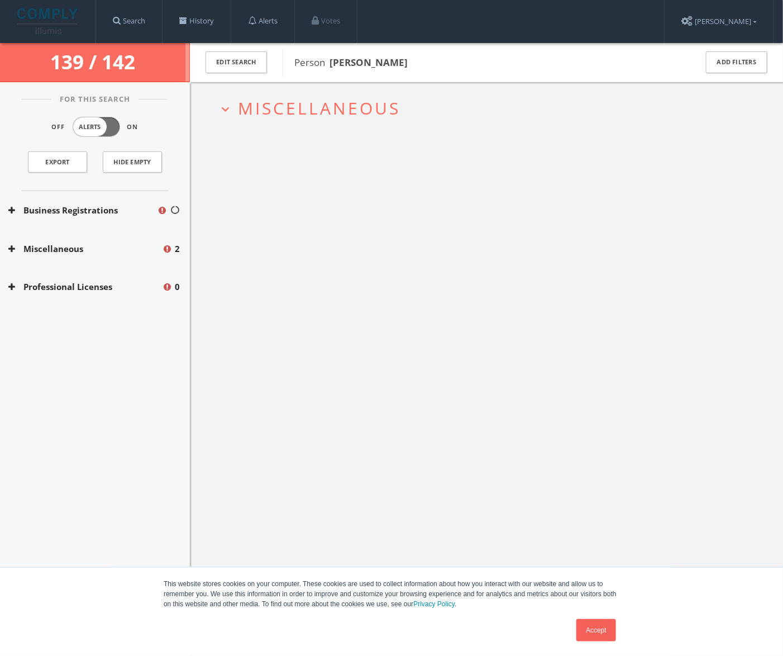
click at [118, 239] on div "Miscellaneous 2" at bounding box center [95, 248] width 190 height 39
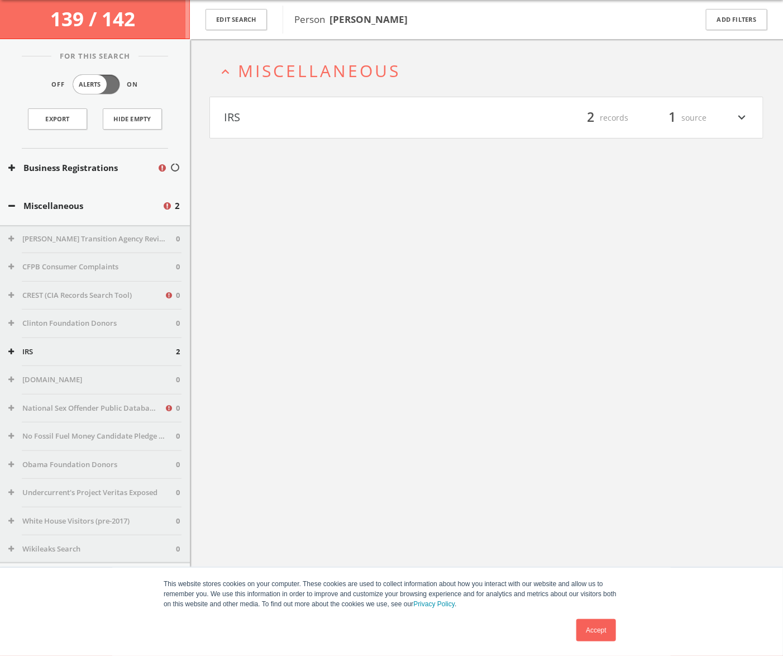
click at [433, 113] on button "IRS" at bounding box center [355, 117] width 262 height 19
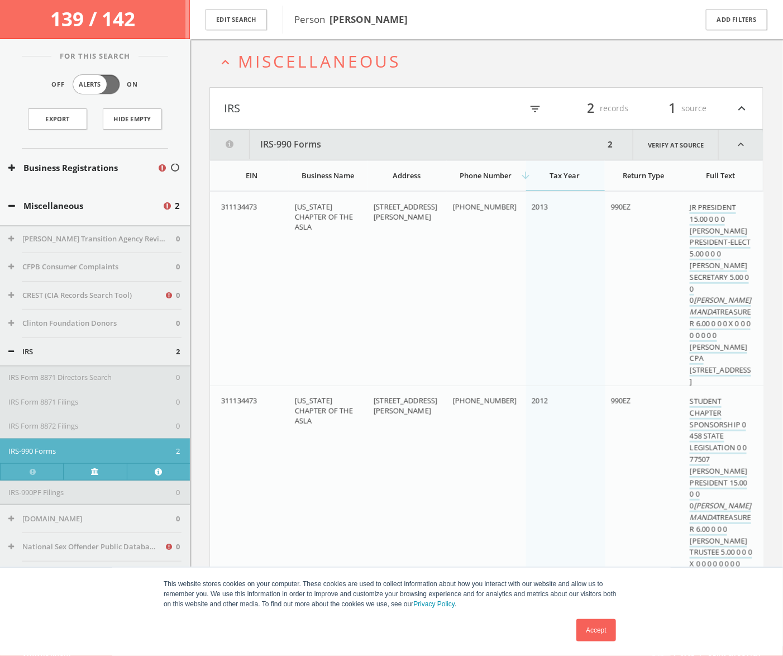
scroll to position [65, 0]
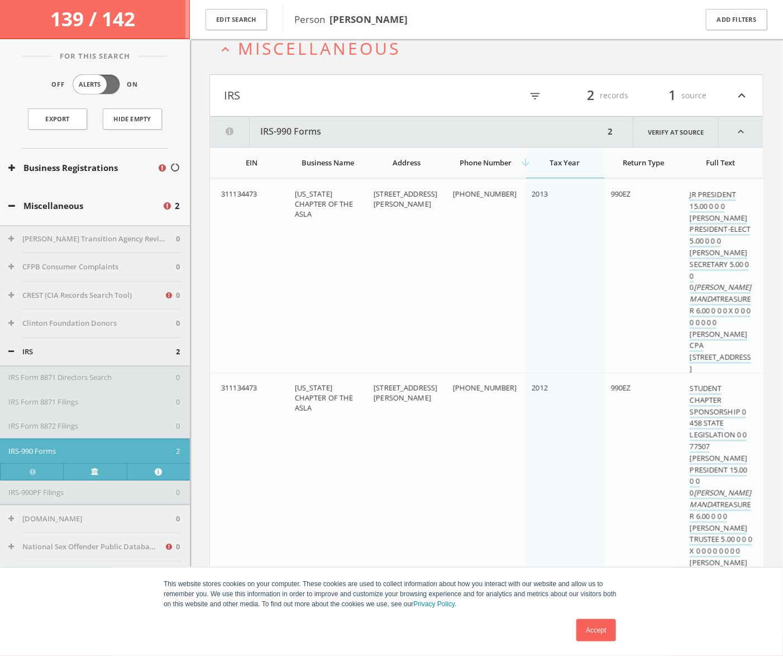
click at [415, 89] on button "IRS" at bounding box center [355, 95] width 262 height 19
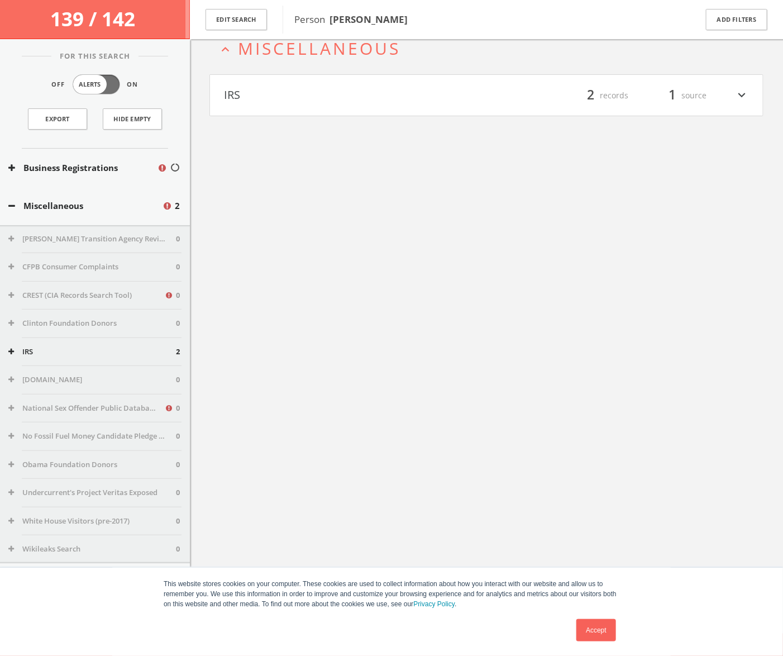
click at [95, 175] on div "Business Registrations" at bounding box center [95, 168] width 190 height 39
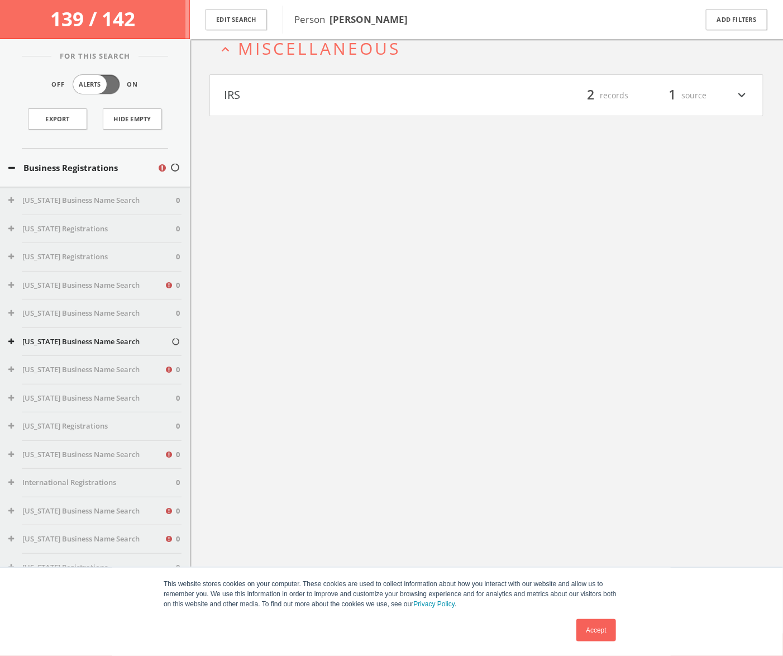
scroll to position [0, 0]
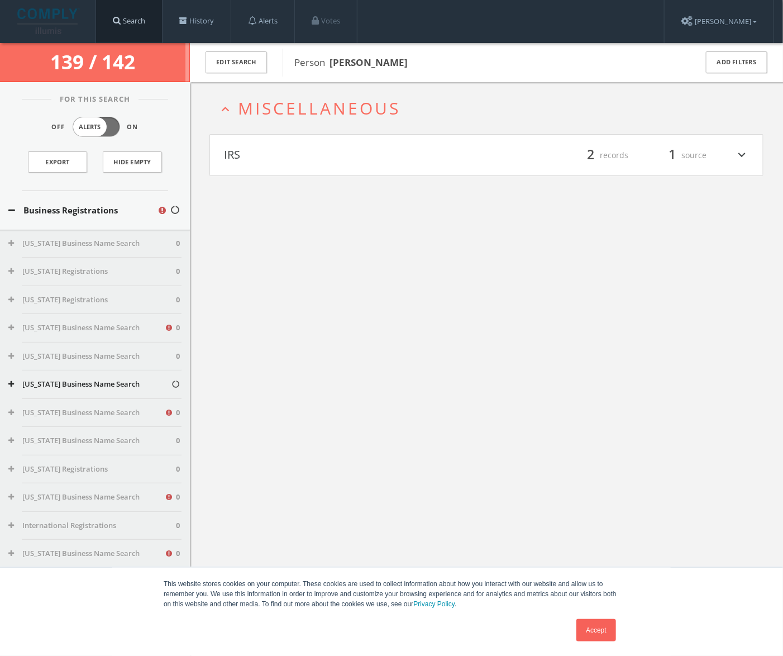
click at [138, 25] on link "Search" at bounding box center [129, 21] width 66 height 42
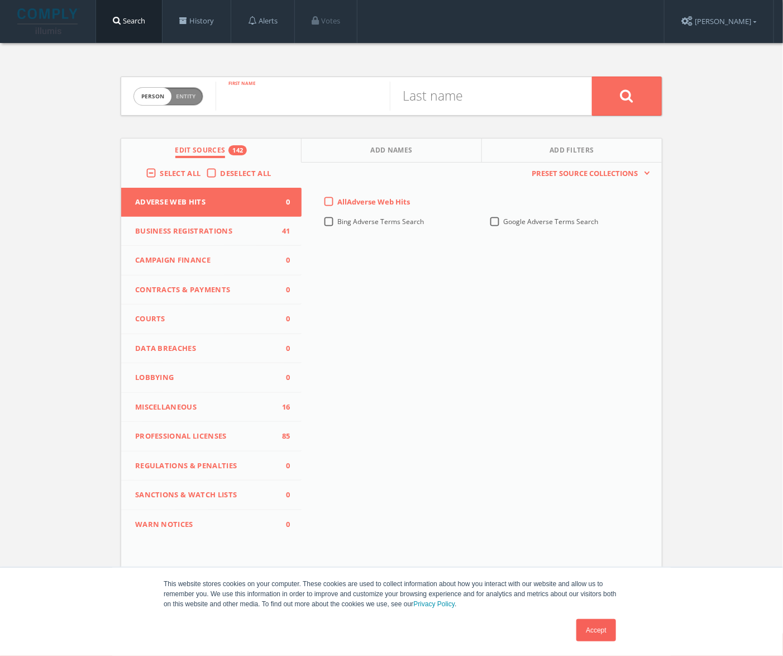
click at [294, 96] on input "text" at bounding box center [303, 96] width 174 height 29
type input "[PERSON_NAME]"
type input "manda"
click at [592, 76] on button at bounding box center [627, 95] width 70 height 39
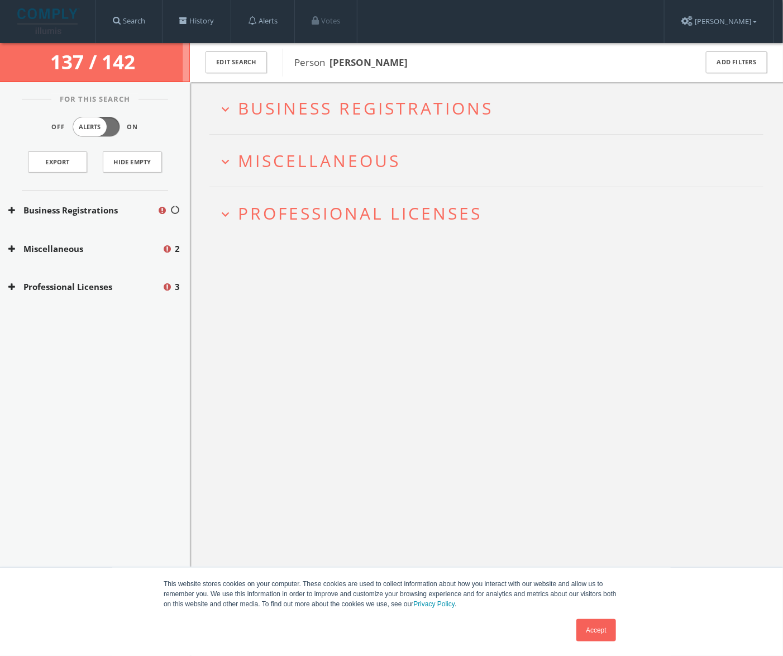
click at [363, 99] on span "Business Registrations" at bounding box center [365, 108] width 255 height 23
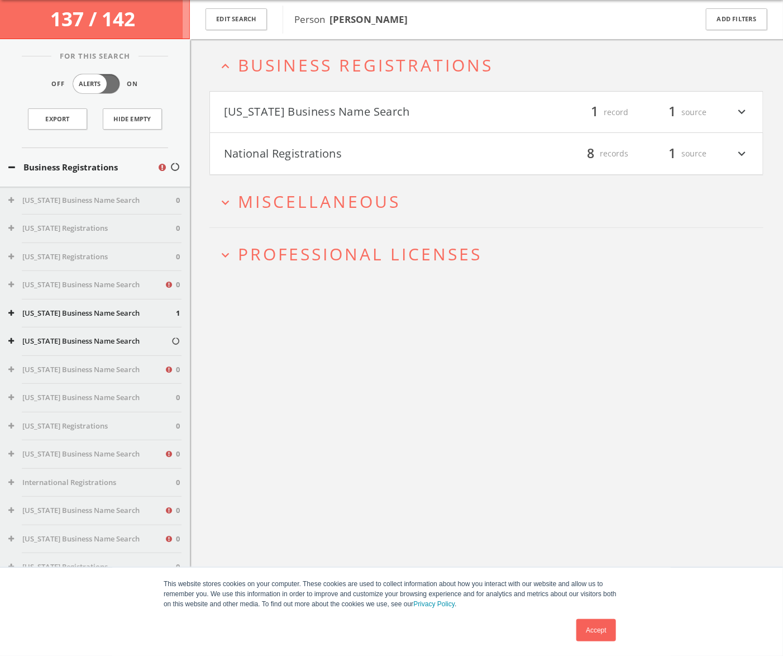
click at [369, 205] on span "Miscellaneous" at bounding box center [319, 201] width 162 height 23
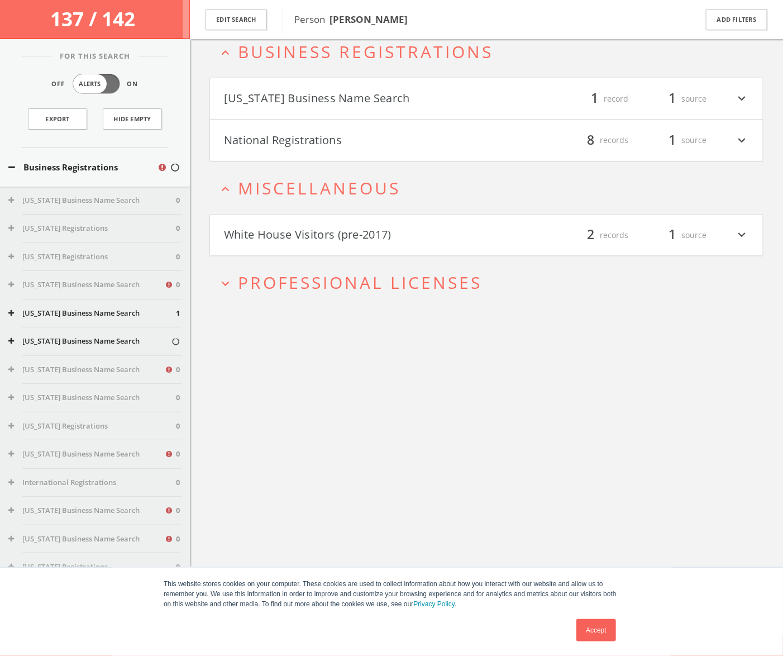
scroll to position [65, 0]
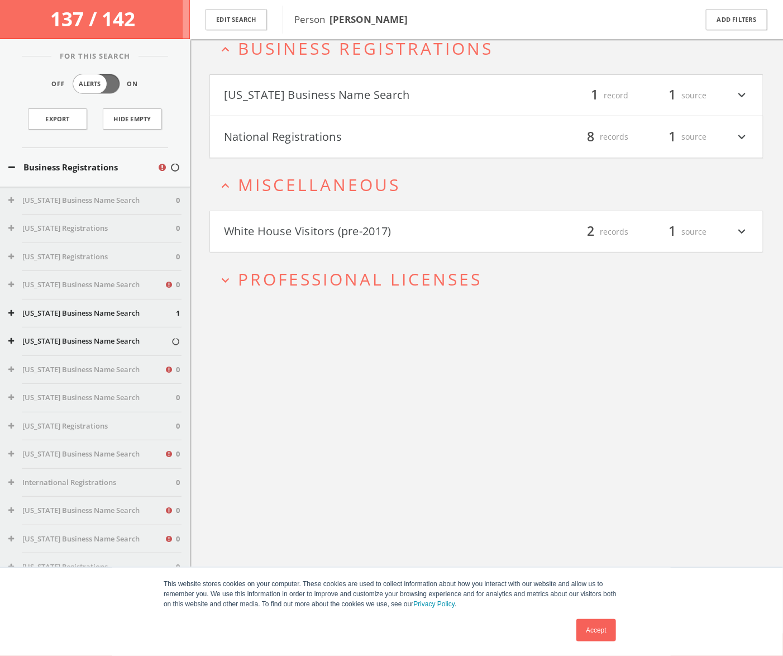
click at [411, 271] on span "Professional Licenses" at bounding box center [360, 278] width 244 height 23
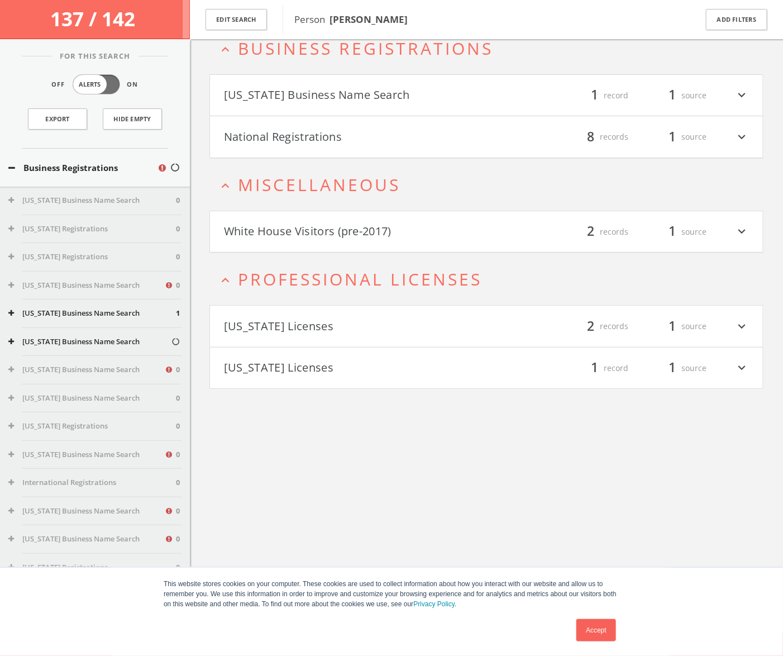
click at [416, 275] on span "Professional Licenses" at bounding box center [360, 278] width 244 height 23
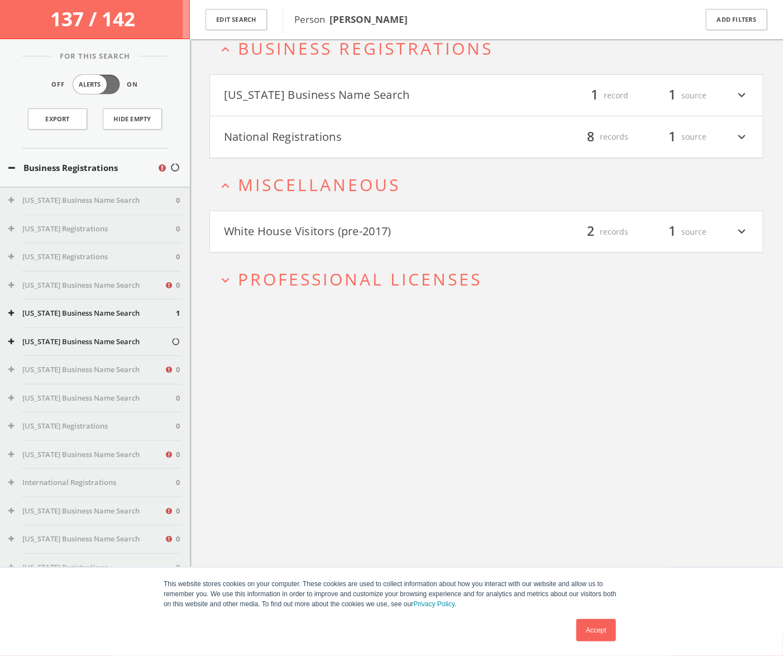
click at [381, 263] on h2 "expand_more Professional Licenses" at bounding box center [486, 279] width 554 height 52
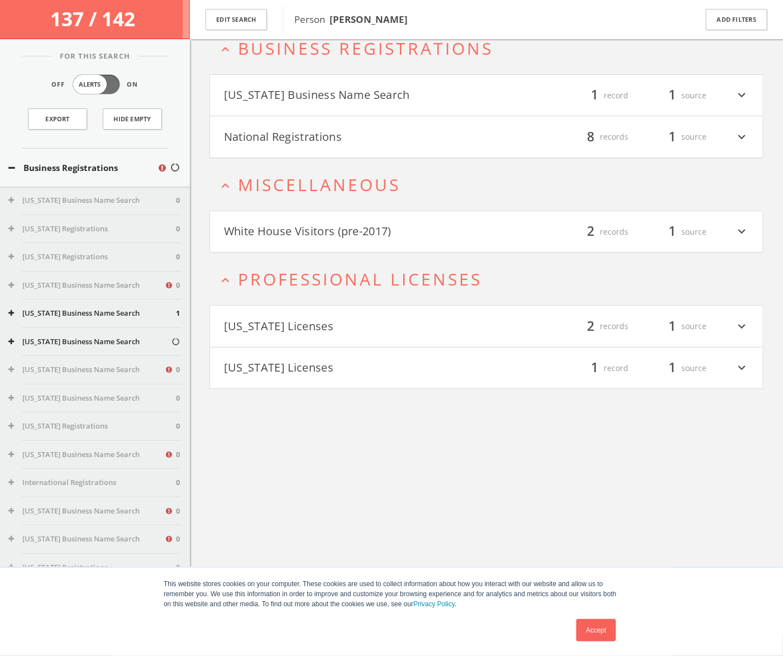
click at [381, 263] on h2 "expand_less Professional Licenses" at bounding box center [486, 279] width 554 height 52
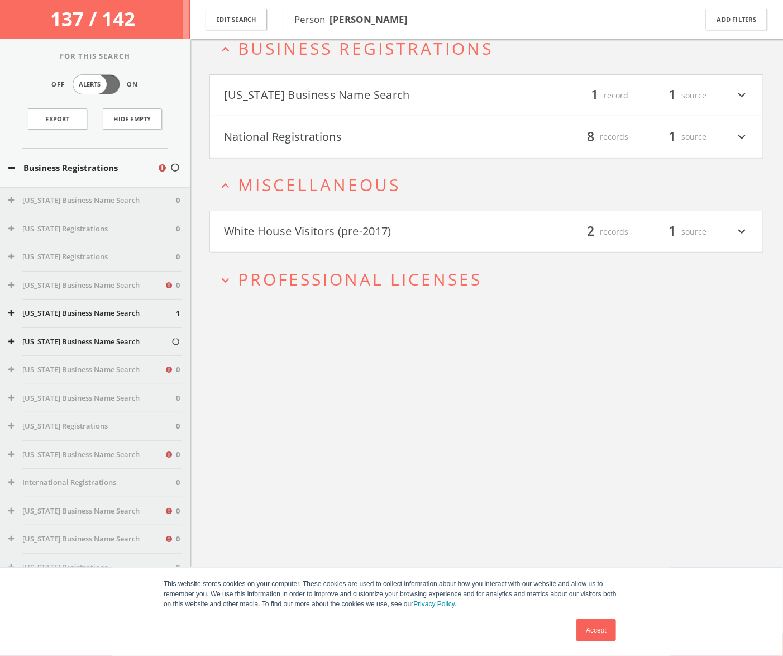
click at [363, 185] on span "Miscellaneous" at bounding box center [319, 184] width 162 height 23
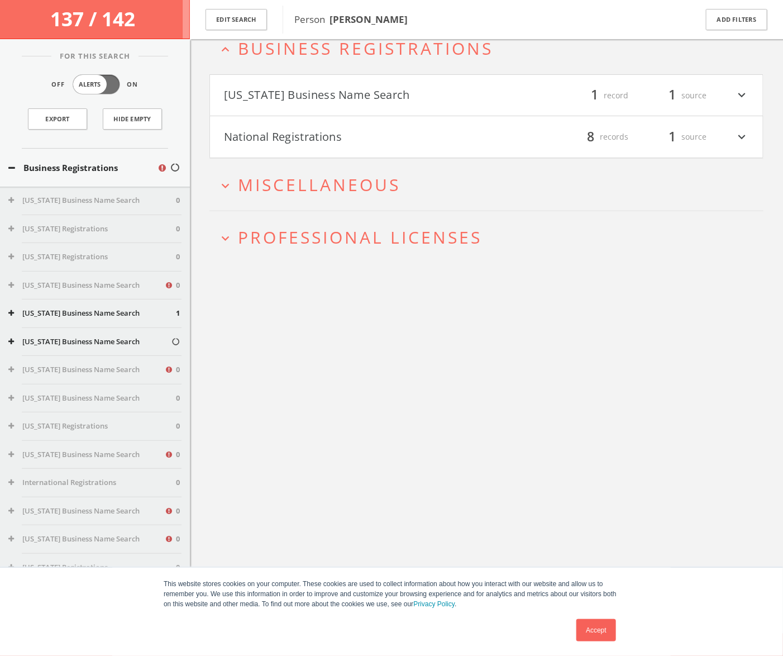
click at [731, 133] on div "filter_list 8 records 1 source expand_more" at bounding box center [617, 136] width 262 height 19
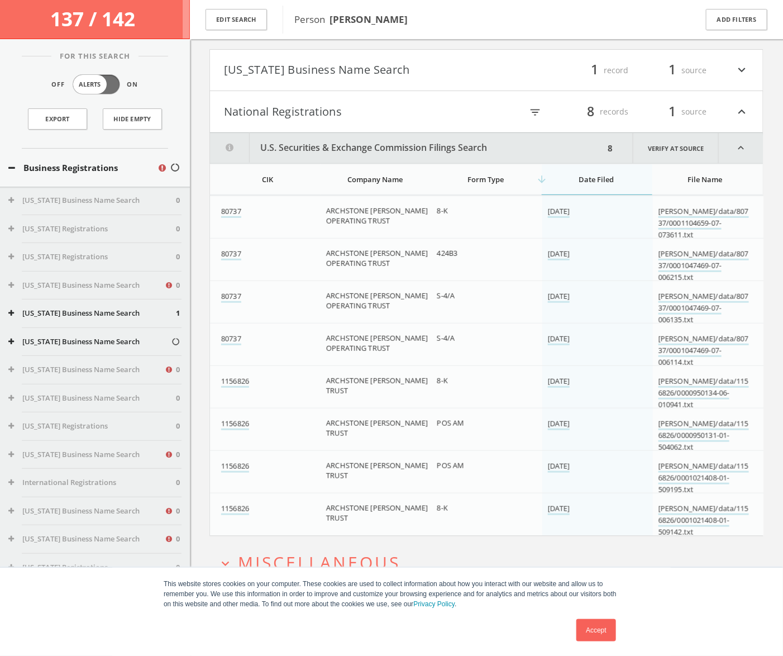
scroll to position [113, 0]
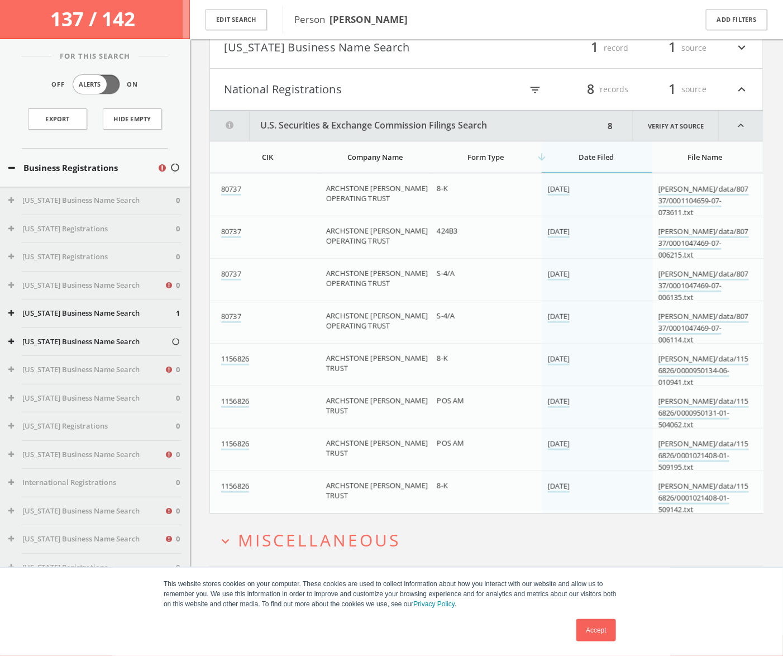
click at [744, 97] on icon "expand_less" at bounding box center [741, 89] width 15 height 19
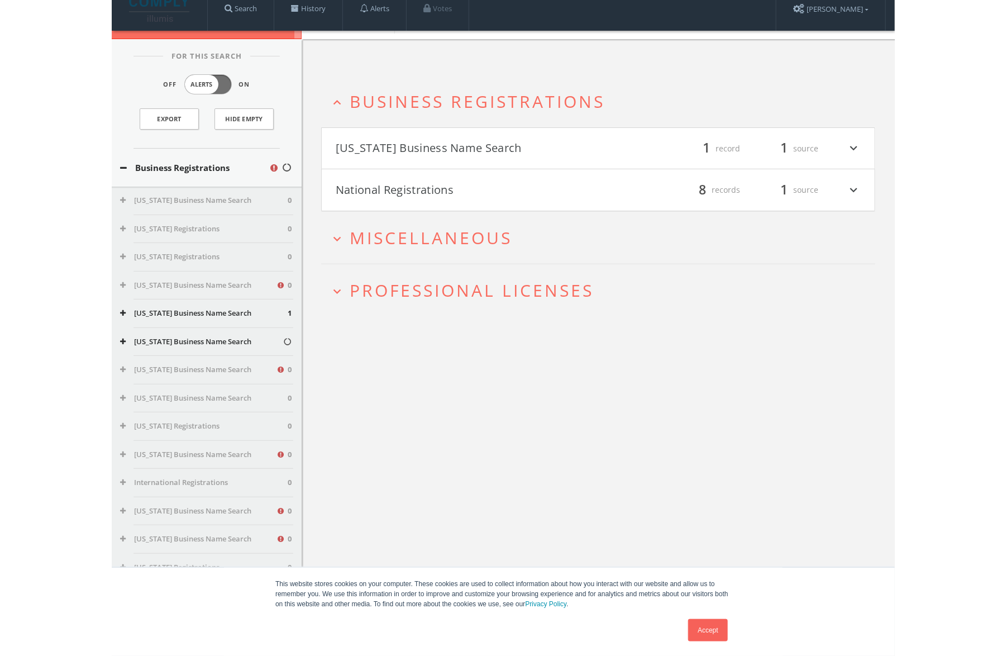
scroll to position [5, 0]
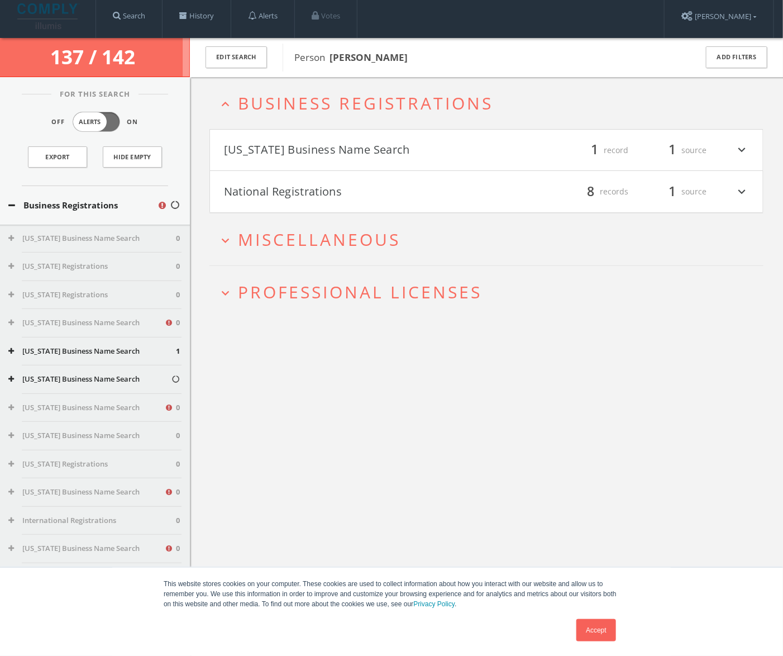
click at [386, 113] on span "Business Registrations" at bounding box center [365, 103] width 255 height 23
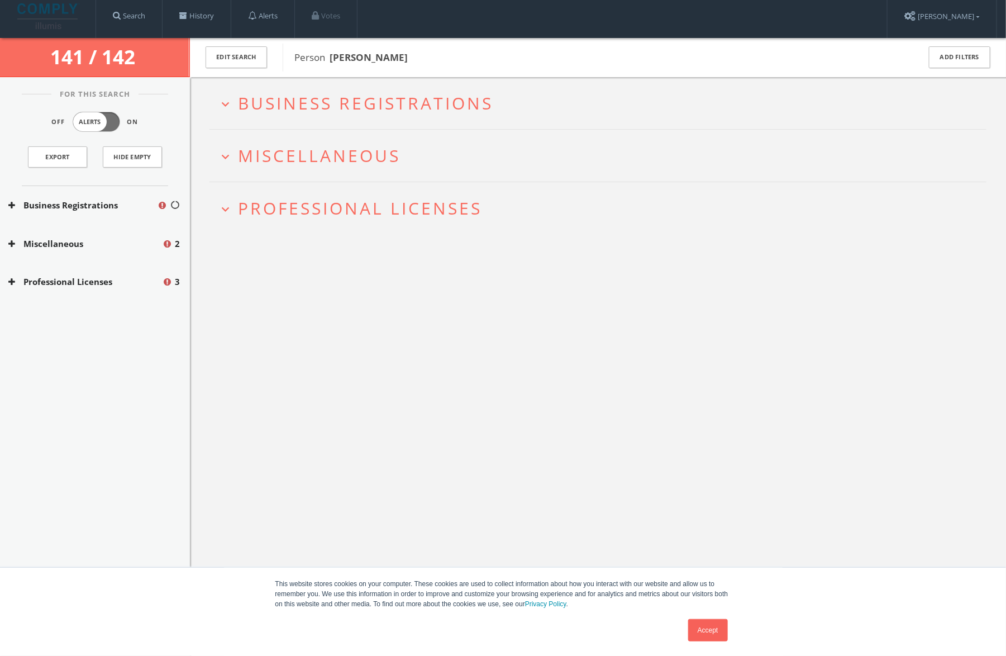
click at [346, 111] on span "Business Registrations" at bounding box center [365, 103] width 255 height 23
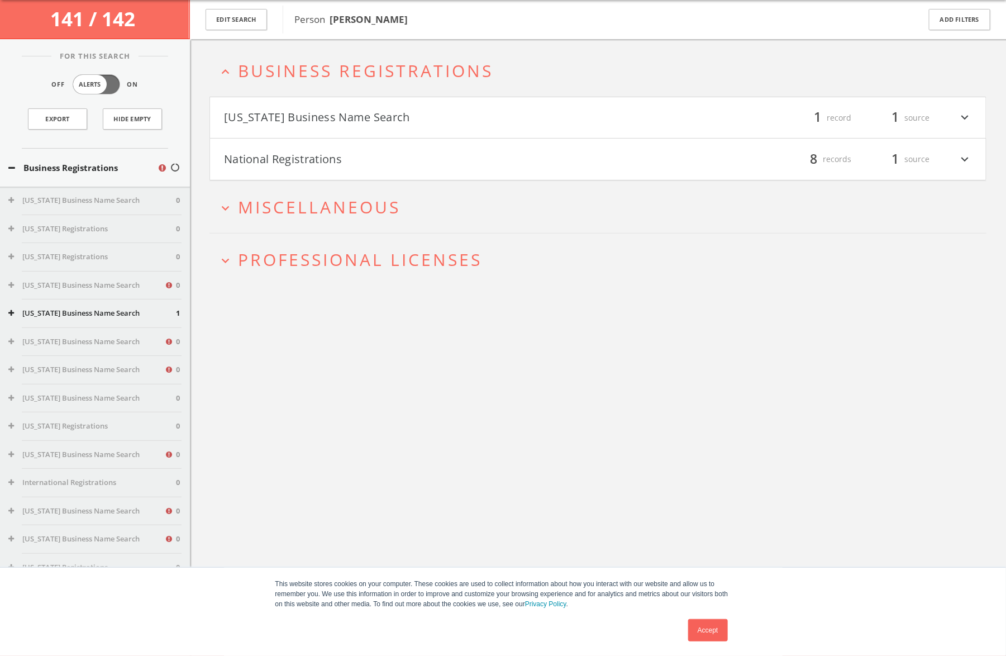
click at [356, 104] on h4 "[US_STATE] Business Name Search filter_list 1 record 1 source expand_more" at bounding box center [598, 117] width 776 height 41
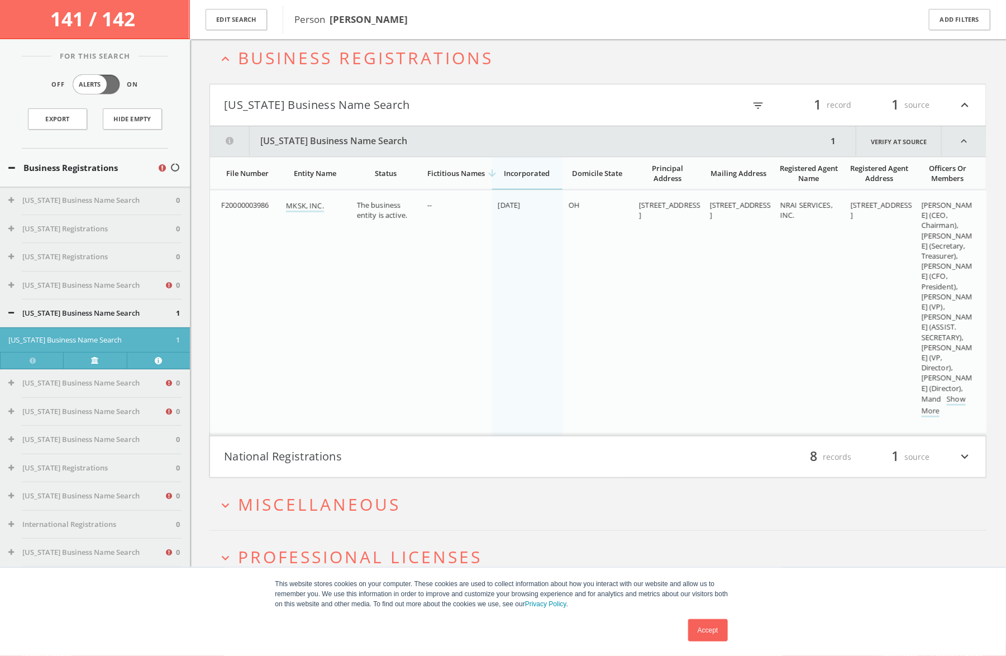
scroll to position [65, 0]
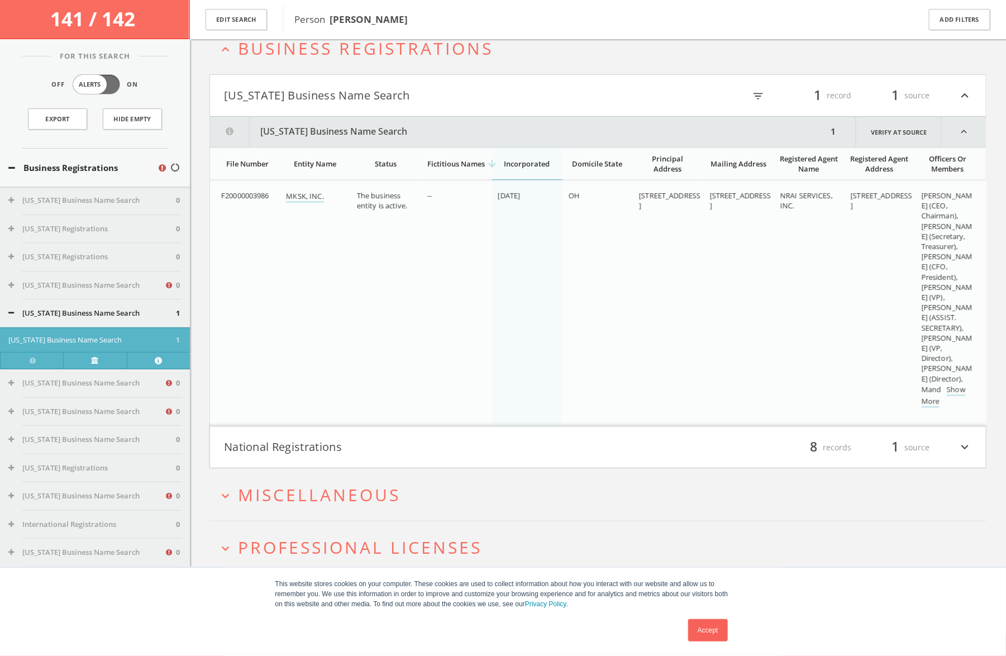
click at [351, 447] on button "National Registrations" at bounding box center [411, 447] width 374 height 19
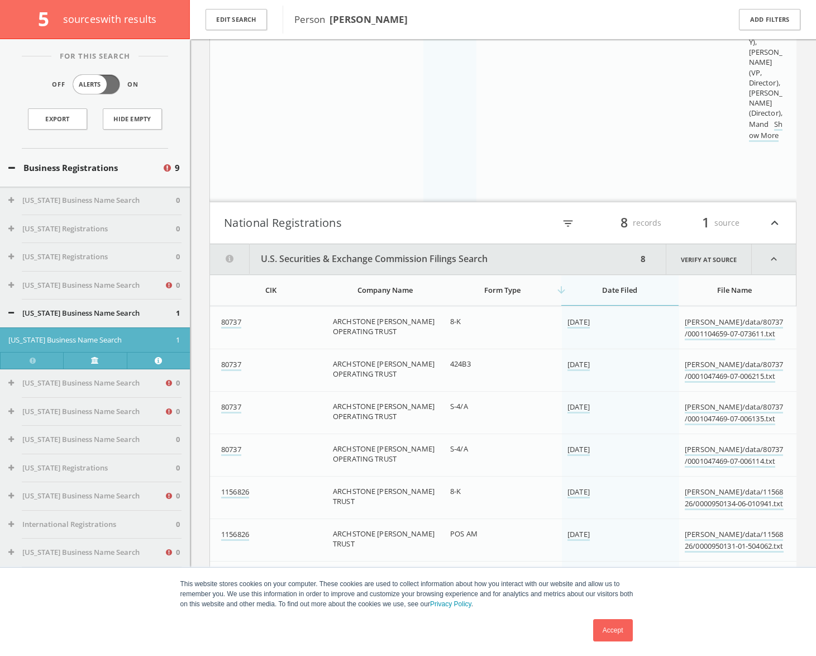
scroll to position [0, 0]
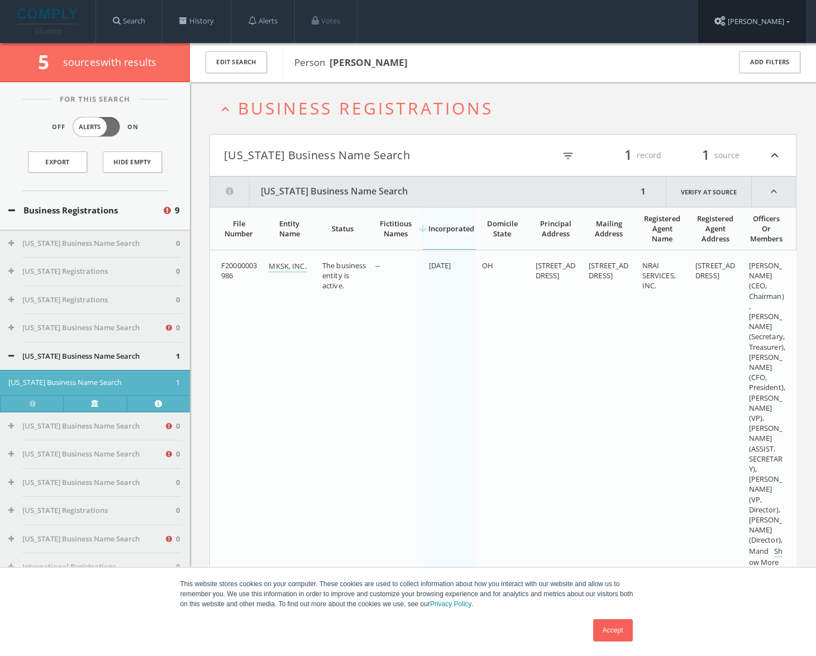
click at [744, 23] on link "[PERSON_NAME]" at bounding box center [751, 21] width 109 height 43
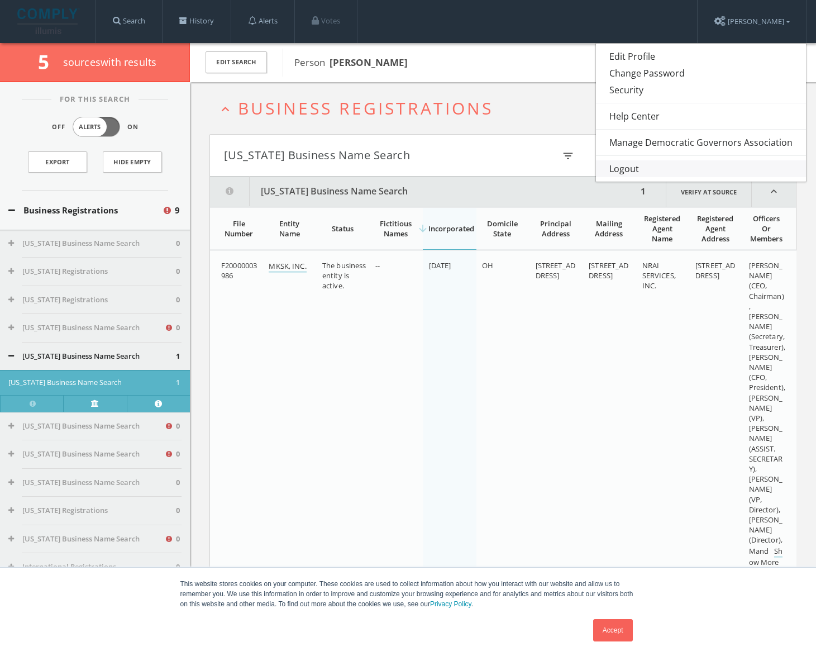
click at [629, 162] on link "Logout" at bounding box center [701, 168] width 210 height 17
